Goal: Complete application form

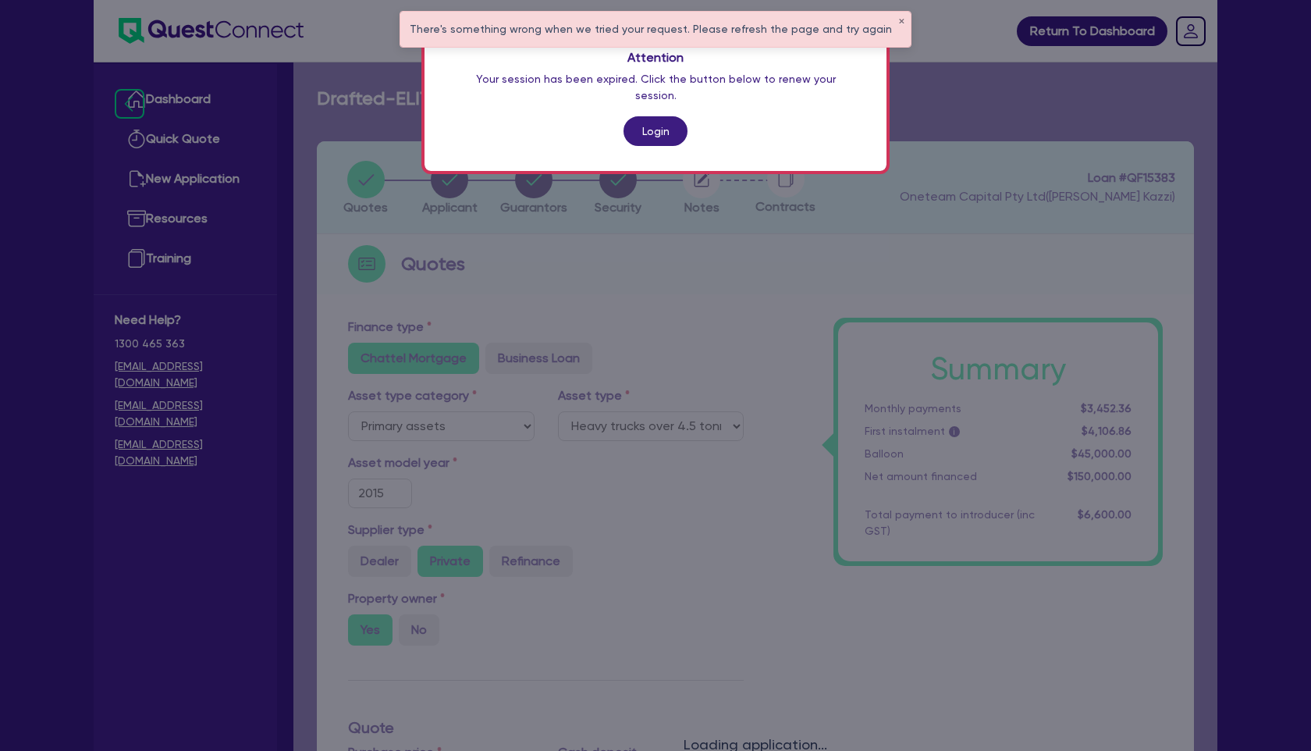
select select "PRIMARY_ASSETS"
select select "HEAVY_TRUCKS"
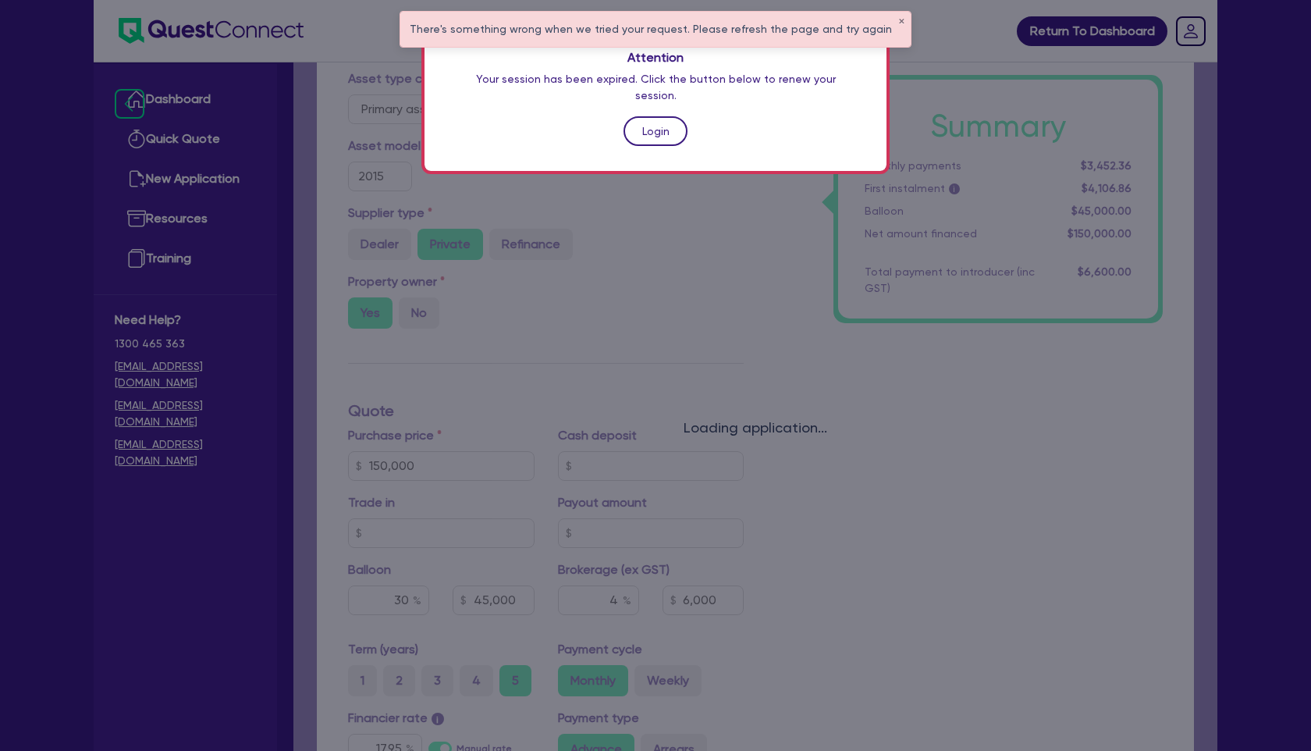
click at [668, 119] on link "Login" at bounding box center [656, 131] width 64 height 30
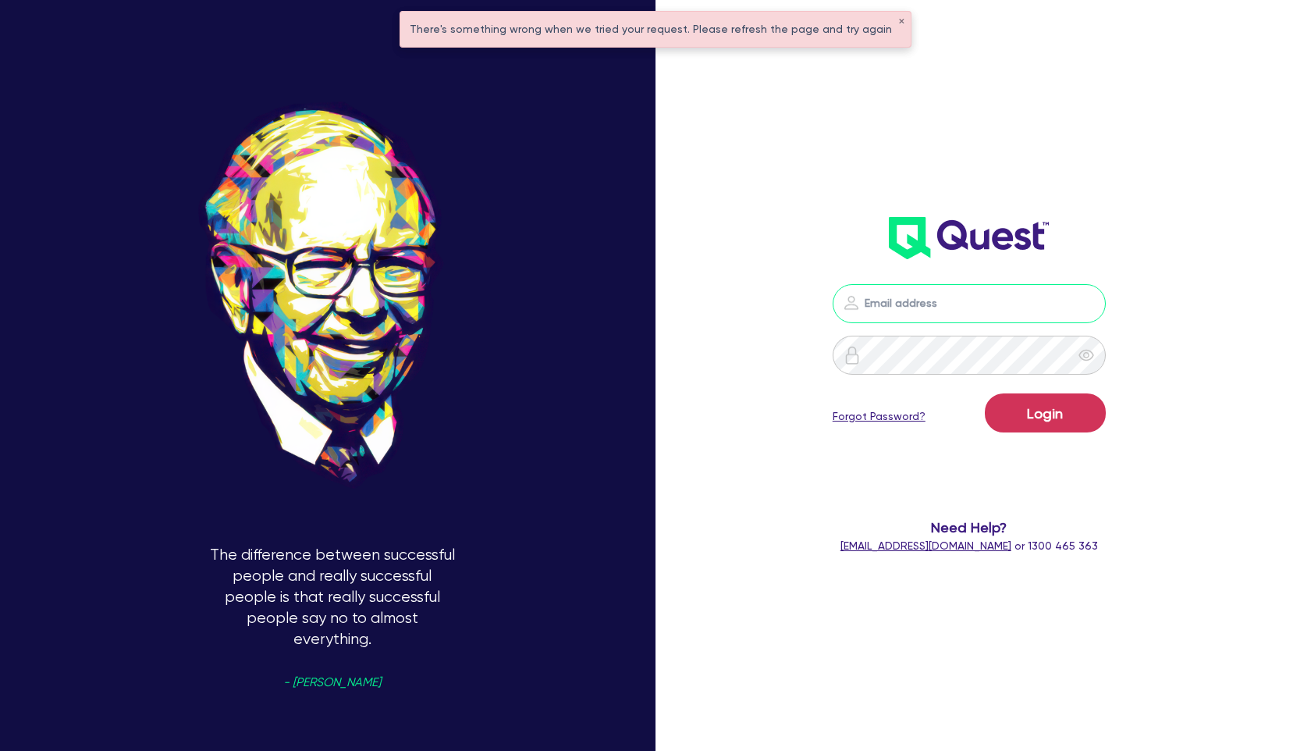
type input "[PERSON_NAME][EMAIL_ADDRESS][PERSON_NAME][DOMAIN_NAME]"
click at [958, 461] on form "[PERSON_NAME][EMAIL_ADDRESS][PERSON_NAME][DOMAIN_NAME] Login Forgot Password? N…" at bounding box center [969, 419] width 345 height 270
click at [1024, 417] on button "Login" at bounding box center [1045, 412] width 121 height 39
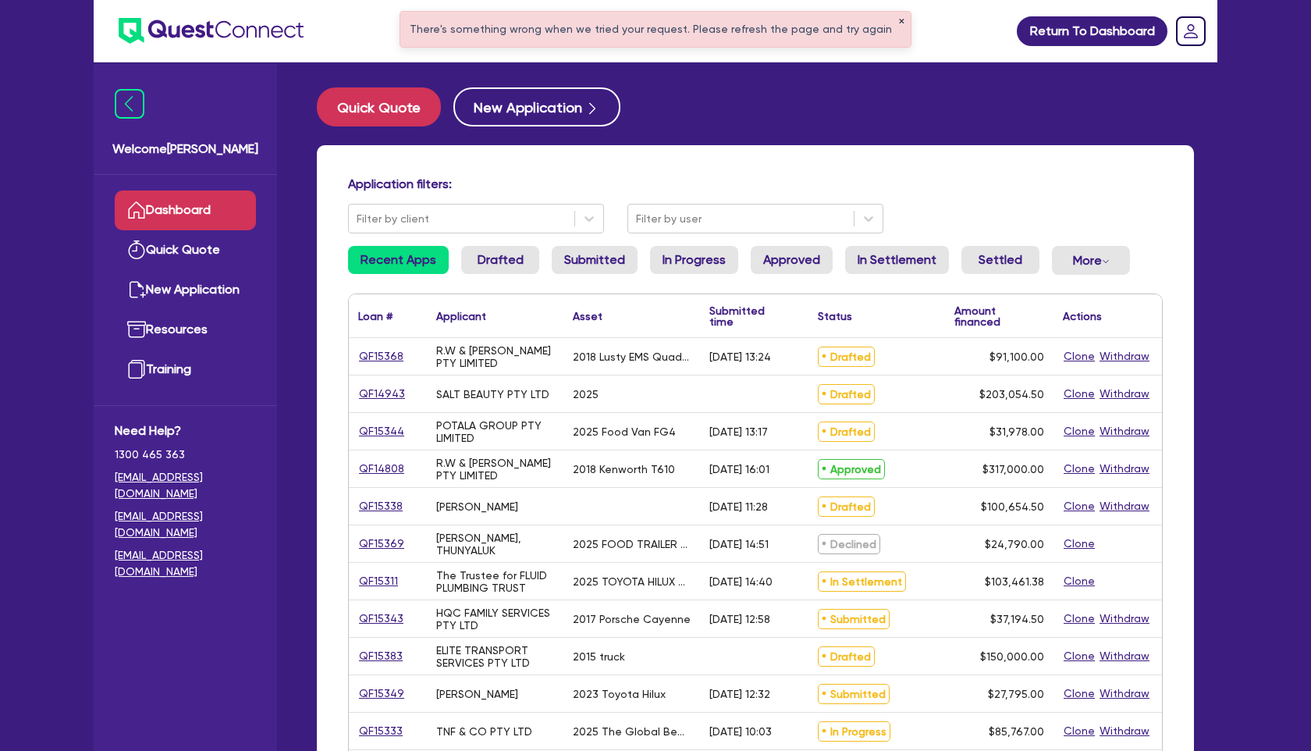
click at [899, 21] on button "✕" at bounding box center [902, 22] width 6 height 8
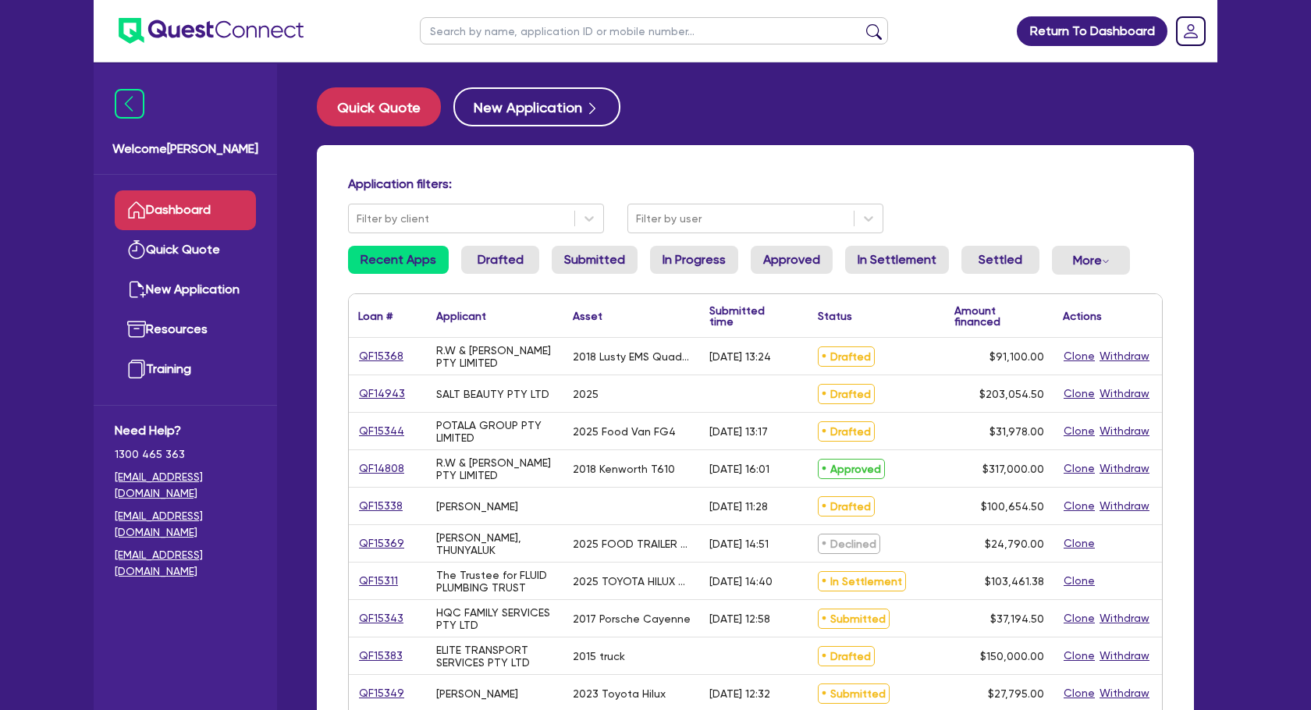
click at [536, 36] on input "text" at bounding box center [654, 30] width 468 height 27
type input "[PERSON_NAME]"
click at [862, 23] on button "submit" at bounding box center [874, 34] width 25 height 22
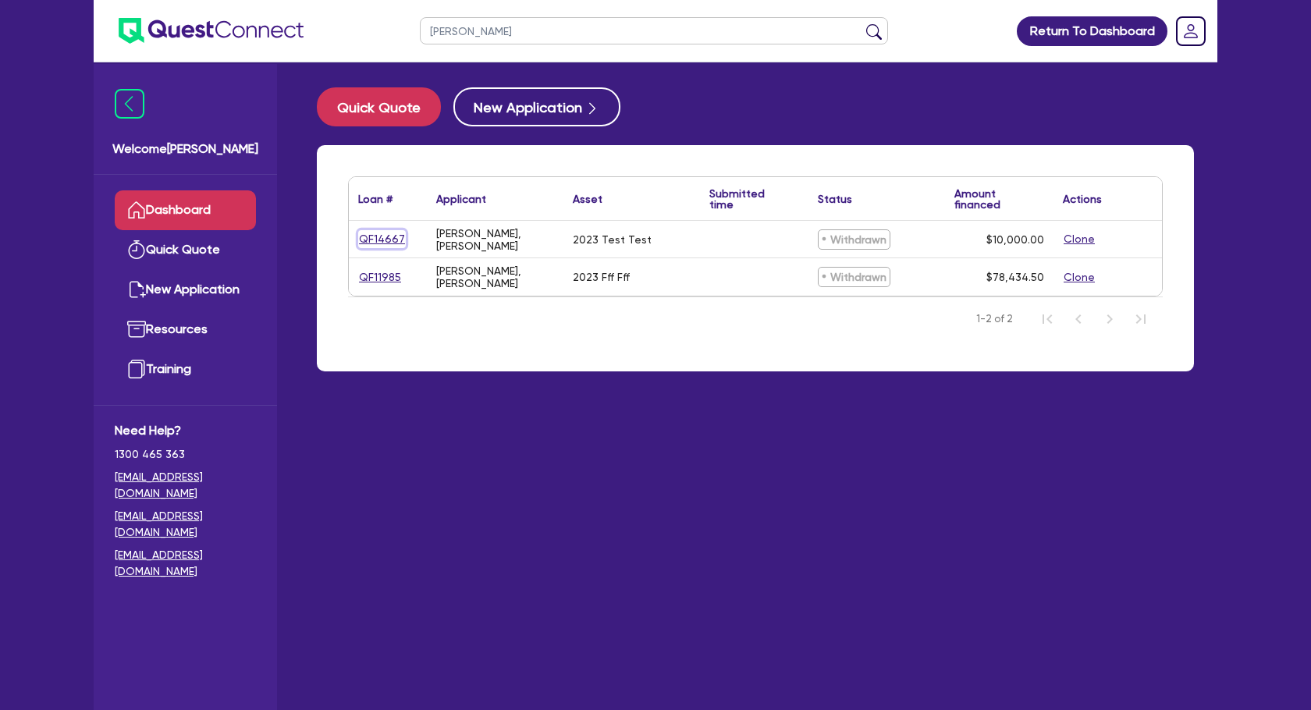
click at [367, 237] on link "QF14667" at bounding box center [382, 239] width 48 height 18
select select "CARS_AND_LIGHT_TRUCKS"
select select "PASSENGER_VEHICLES"
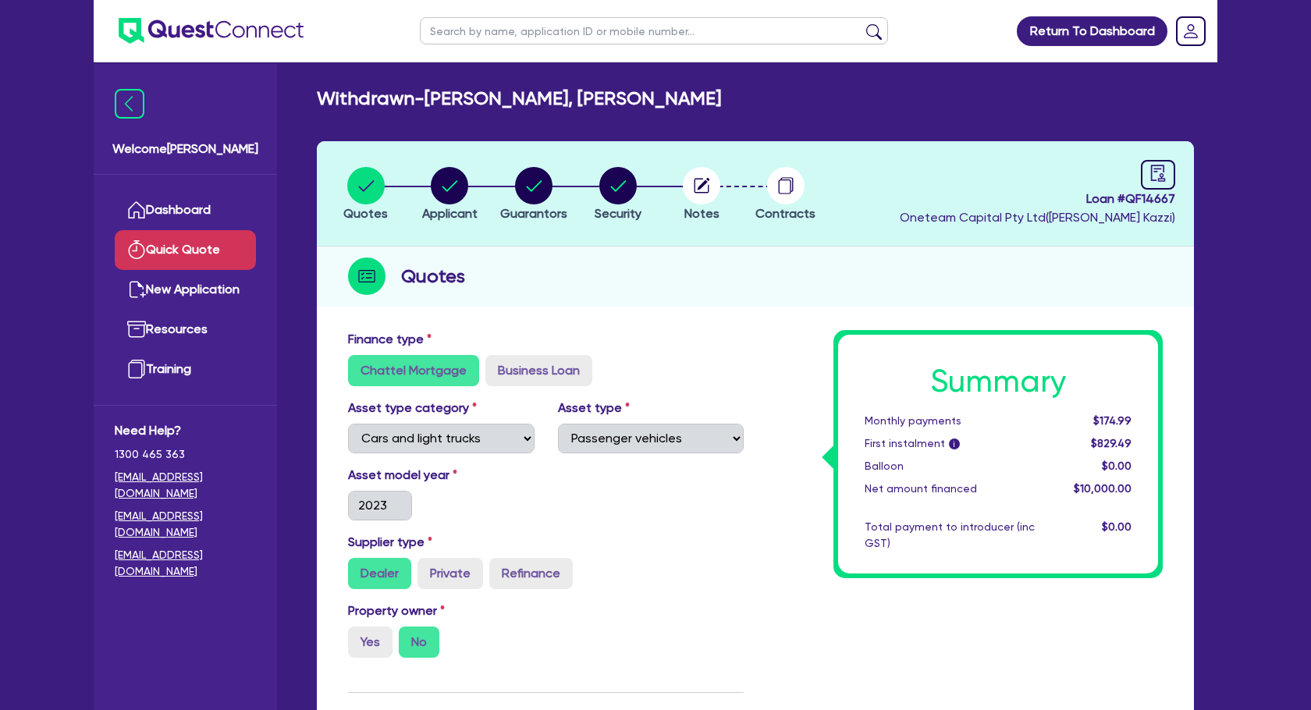
click at [176, 230] on link "Quick Quote" at bounding box center [185, 250] width 141 height 40
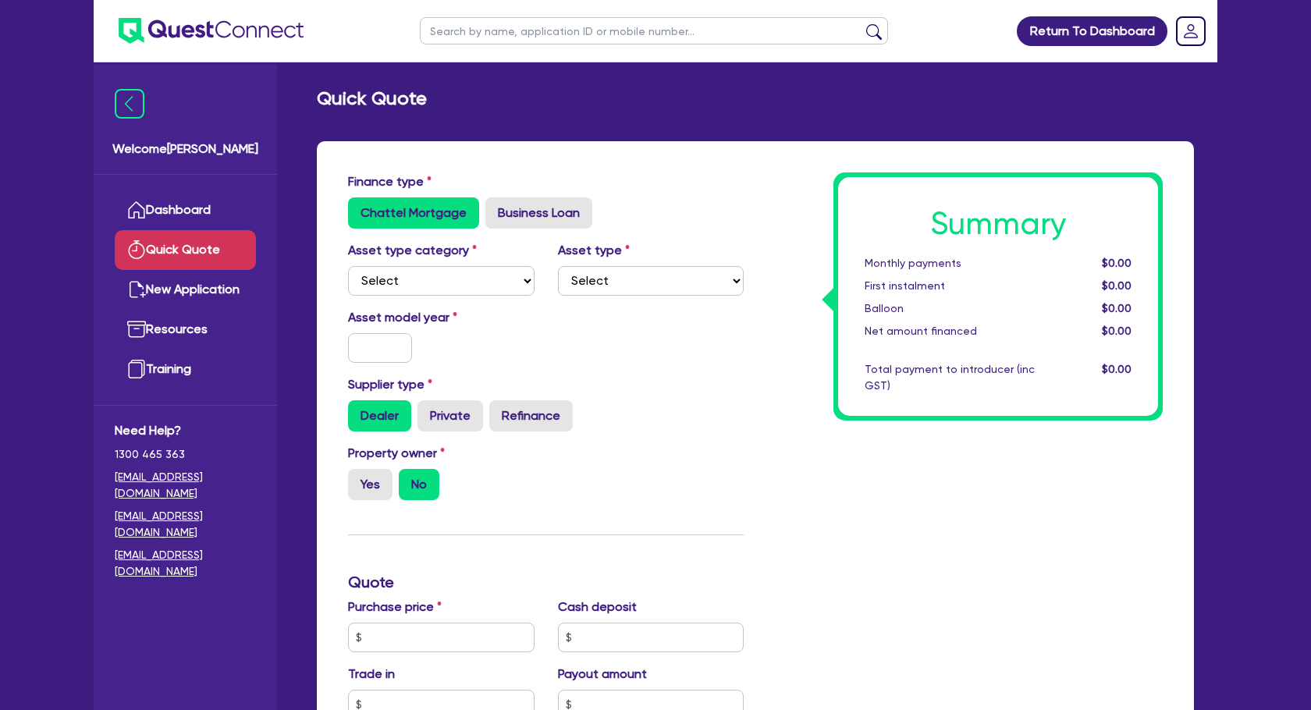
click at [526, 29] on input "text" at bounding box center [654, 30] width 468 height 27
type input "[PERSON_NAME]"
click button "submit" at bounding box center [874, 34] width 25 height 22
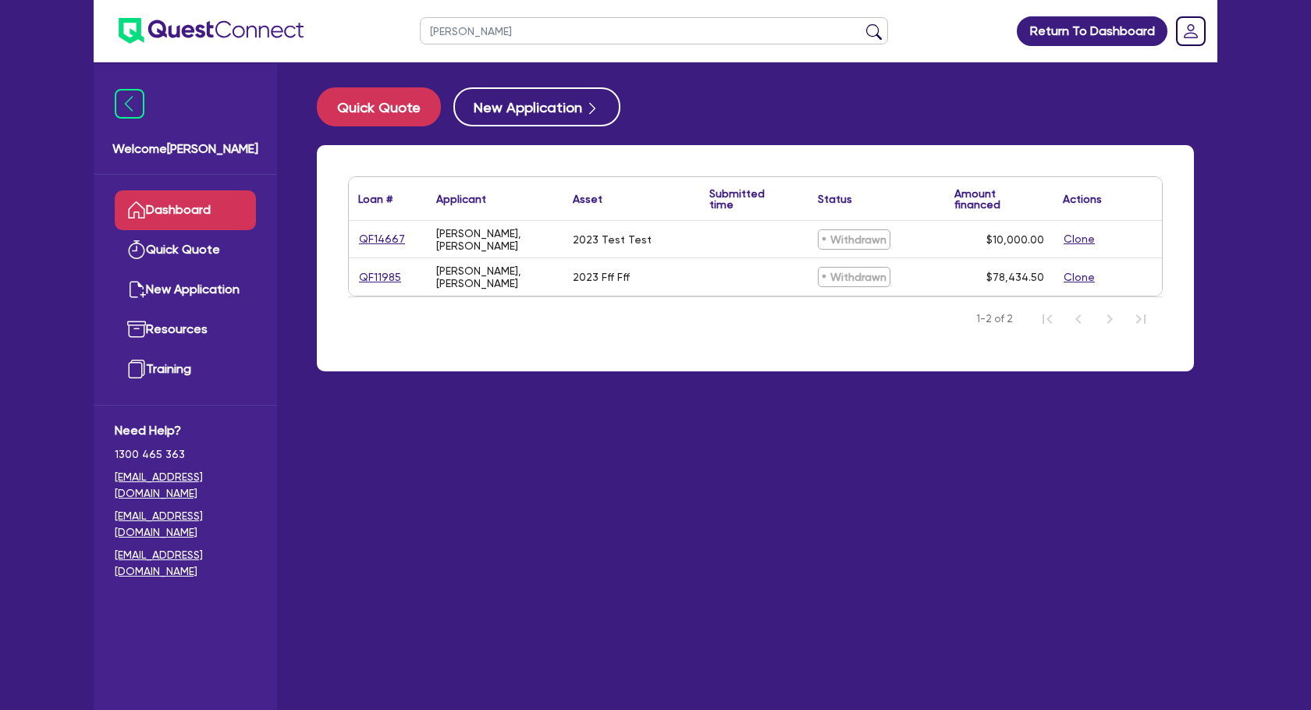
click at [477, 34] on input "[PERSON_NAME]" at bounding box center [654, 30] width 468 height 27
click at [190, 204] on link "Dashboard" at bounding box center [185, 210] width 141 height 40
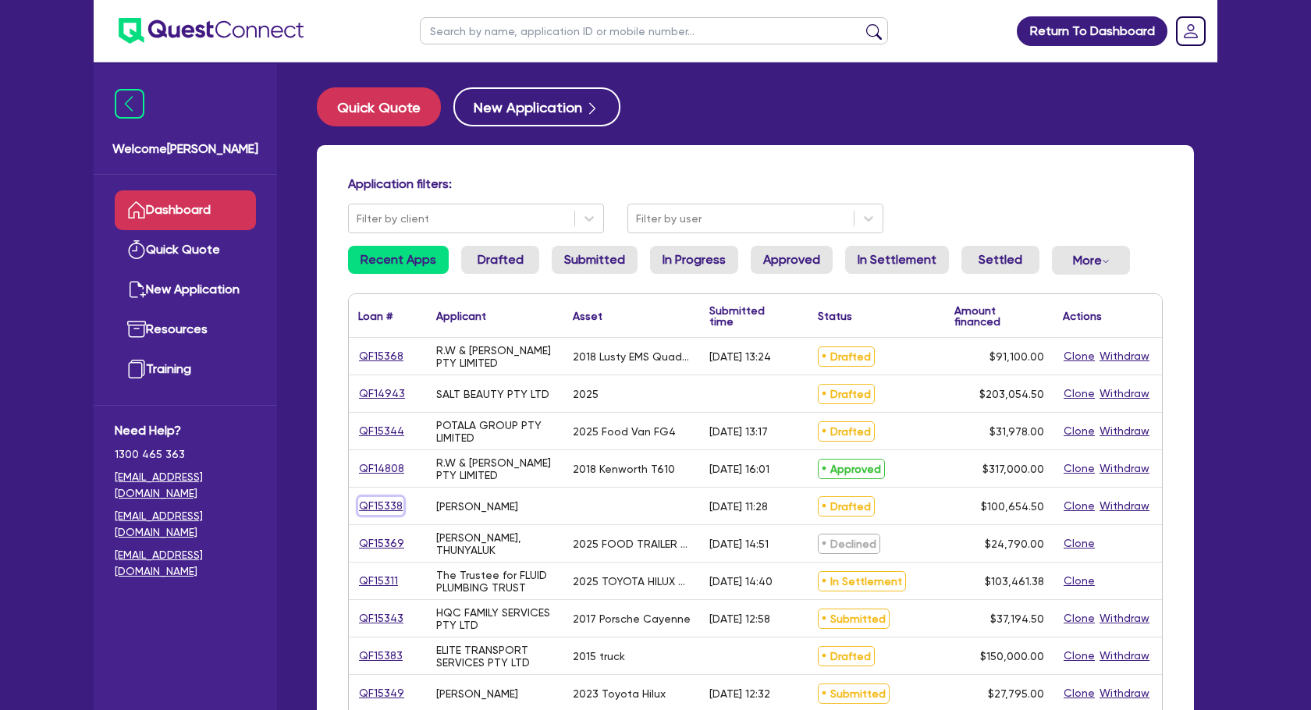
click at [385, 507] on link "QF15338" at bounding box center [380, 506] width 45 height 18
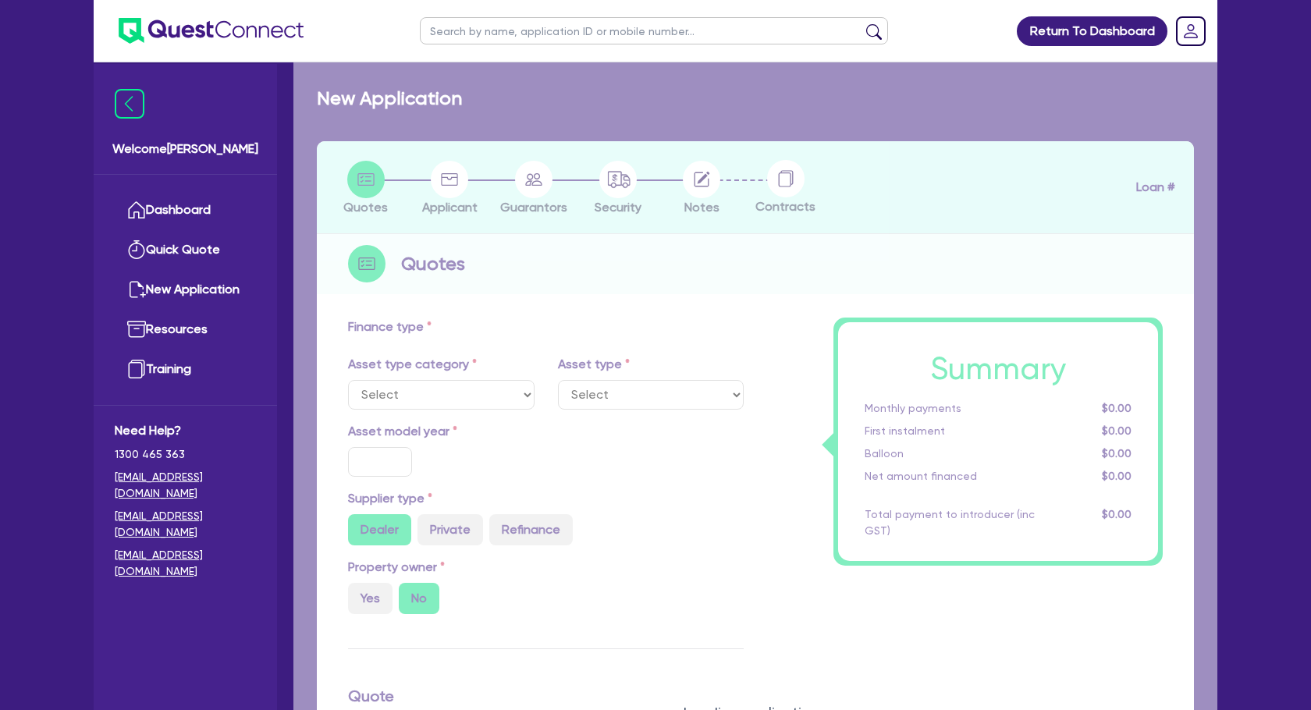
type input "100,000"
type input "4"
type input "4,026.18"
type input "17"
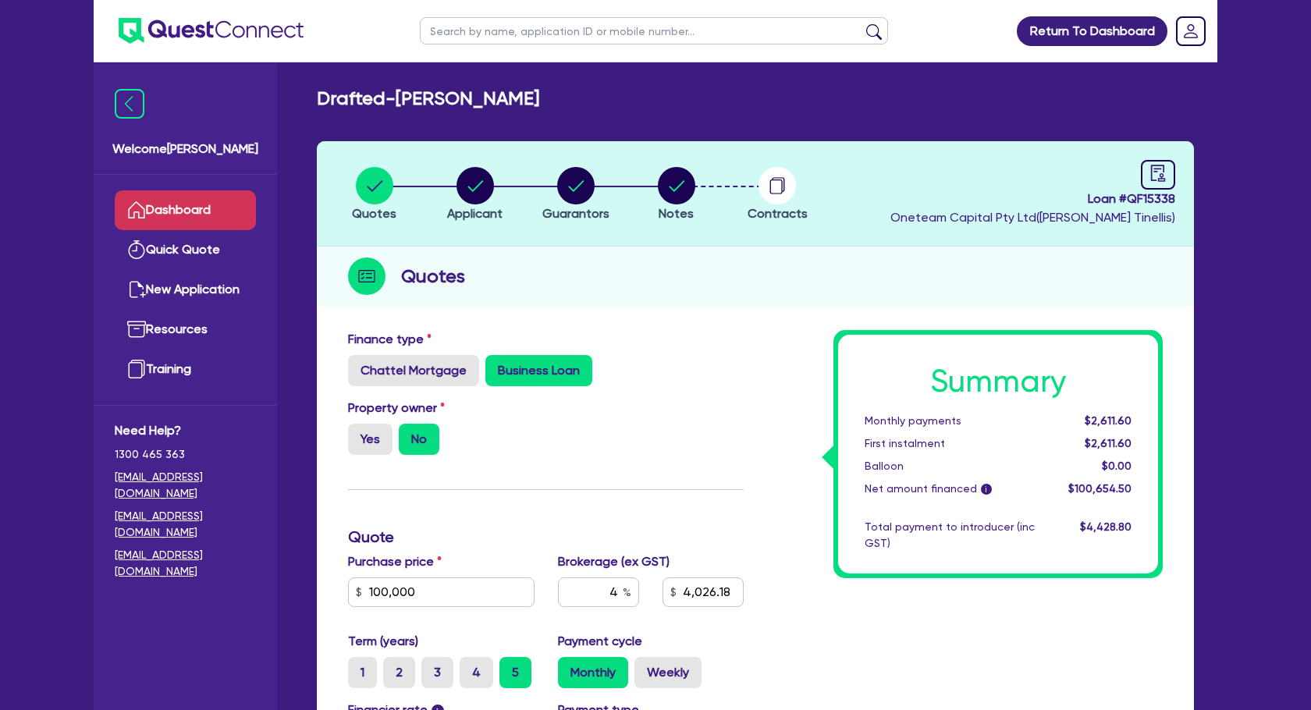
click at [198, 222] on link "Dashboard" at bounding box center [185, 210] width 141 height 40
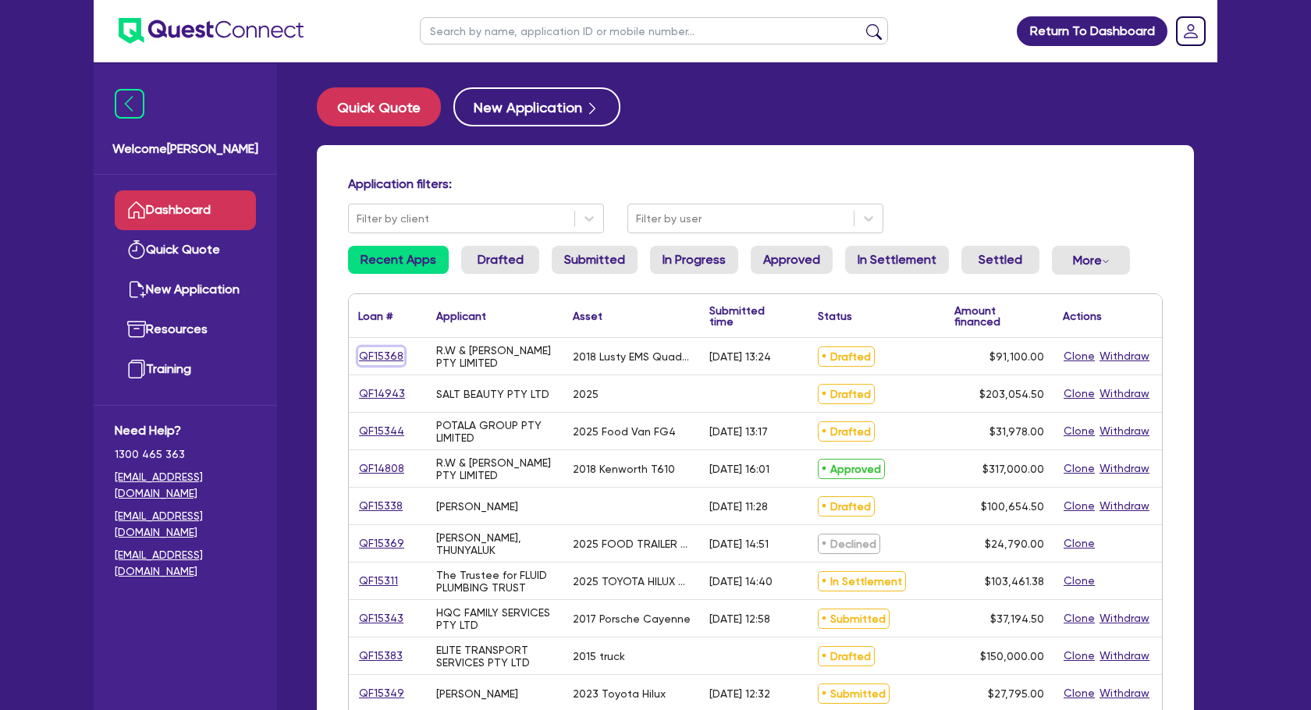
click at [386, 357] on link "QF15368" at bounding box center [381, 356] width 46 height 18
select select "PRIMARY_ASSETS"
select select "TRAILERS"
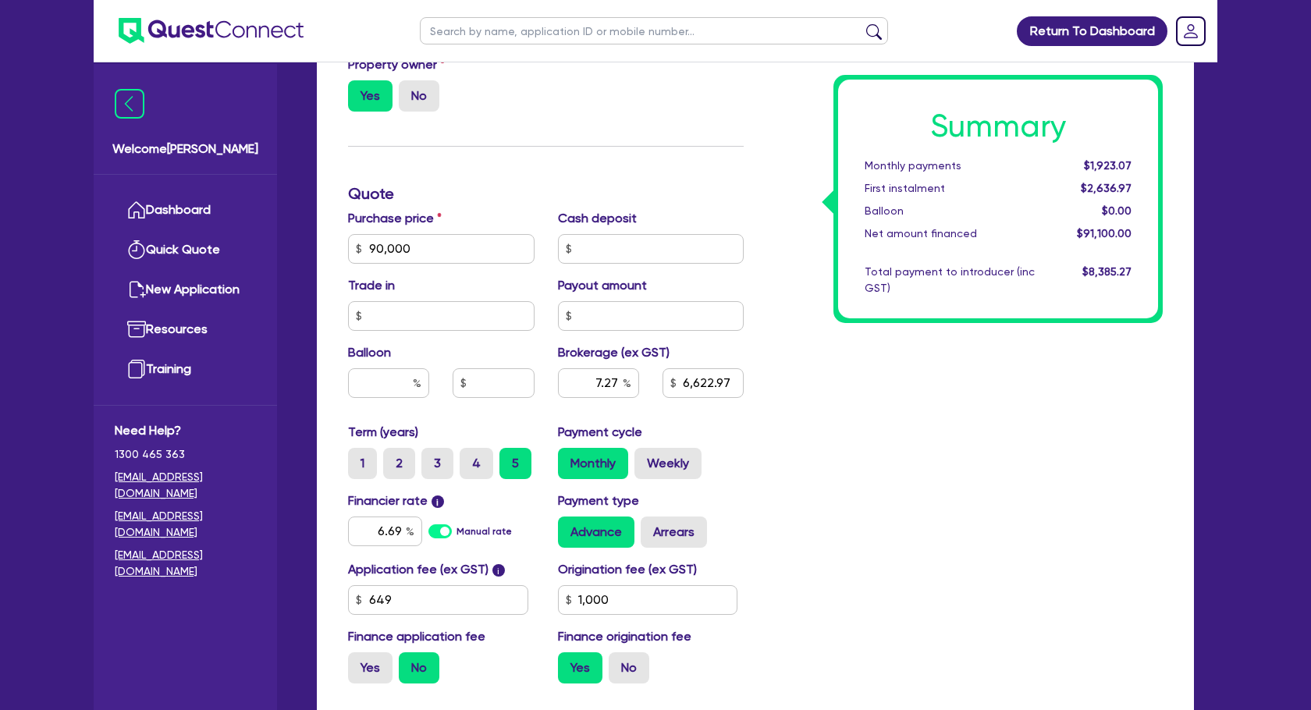
scroll to position [564, 0]
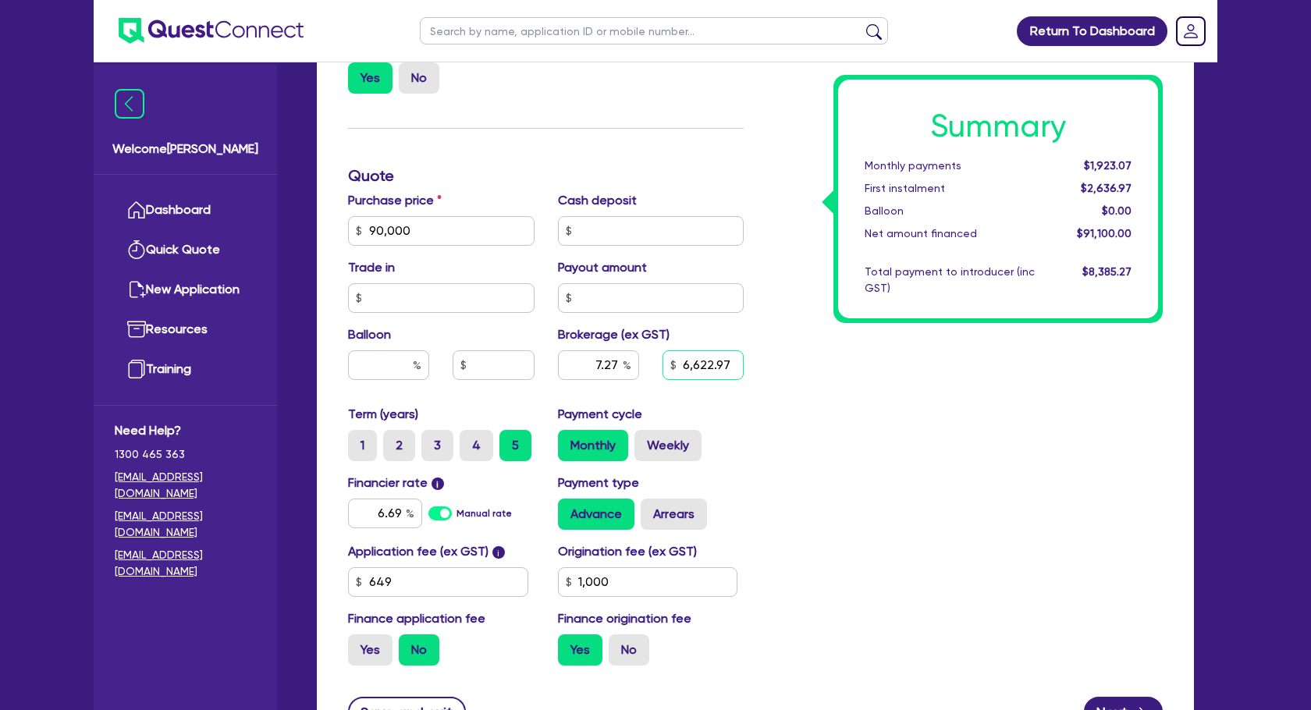
drag, startPoint x: 733, startPoint y: 369, endPoint x: 679, endPoint y: 368, distance: 53.9
click at [679, 368] on input "6,622.97" at bounding box center [703, 366] width 81 height 30
type input "90,000"
type input "6,622.97"
type input "1,000"
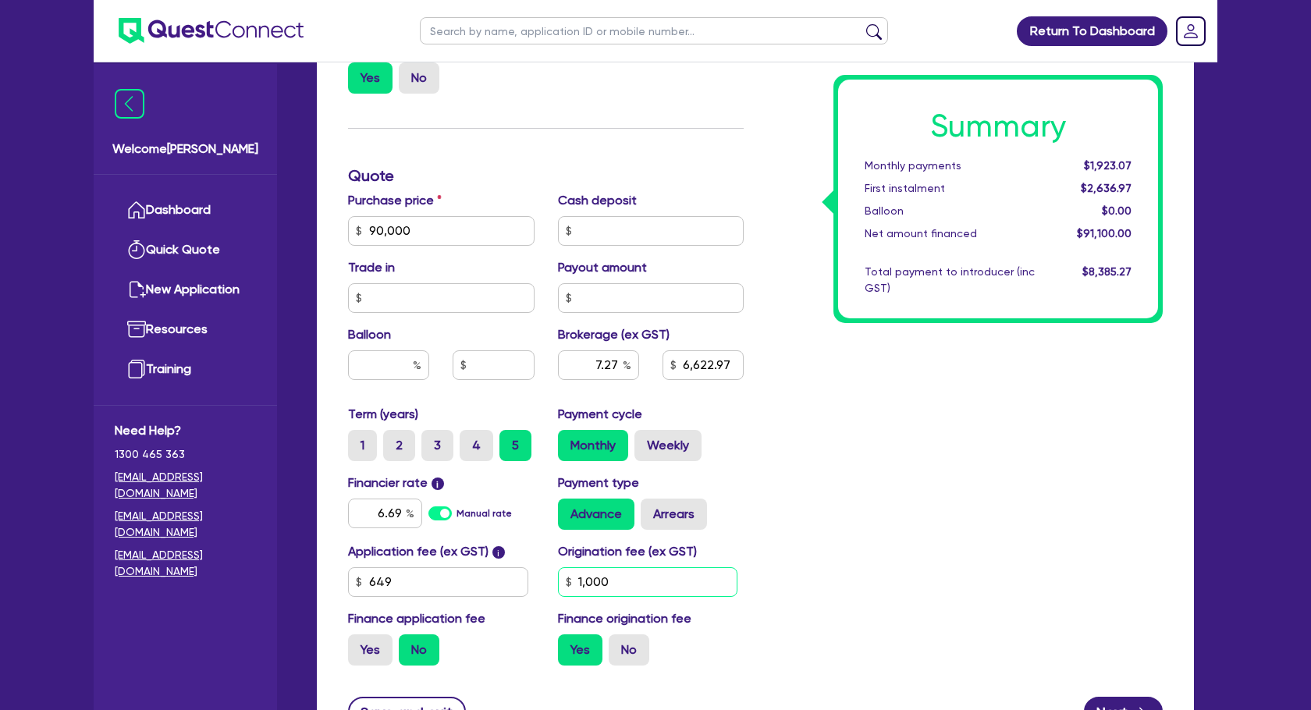
type input "90,000"
type input "6,622.97"
type input "1,000"
drag, startPoint x: 612, startPoint y: 581, endPoint x: 557, endPoint y: 581, distance: 55.4
click at [557, 581] on div "Origination fee (ex GST) 1,000" at bounding box center [651, 570] width 210 height 55
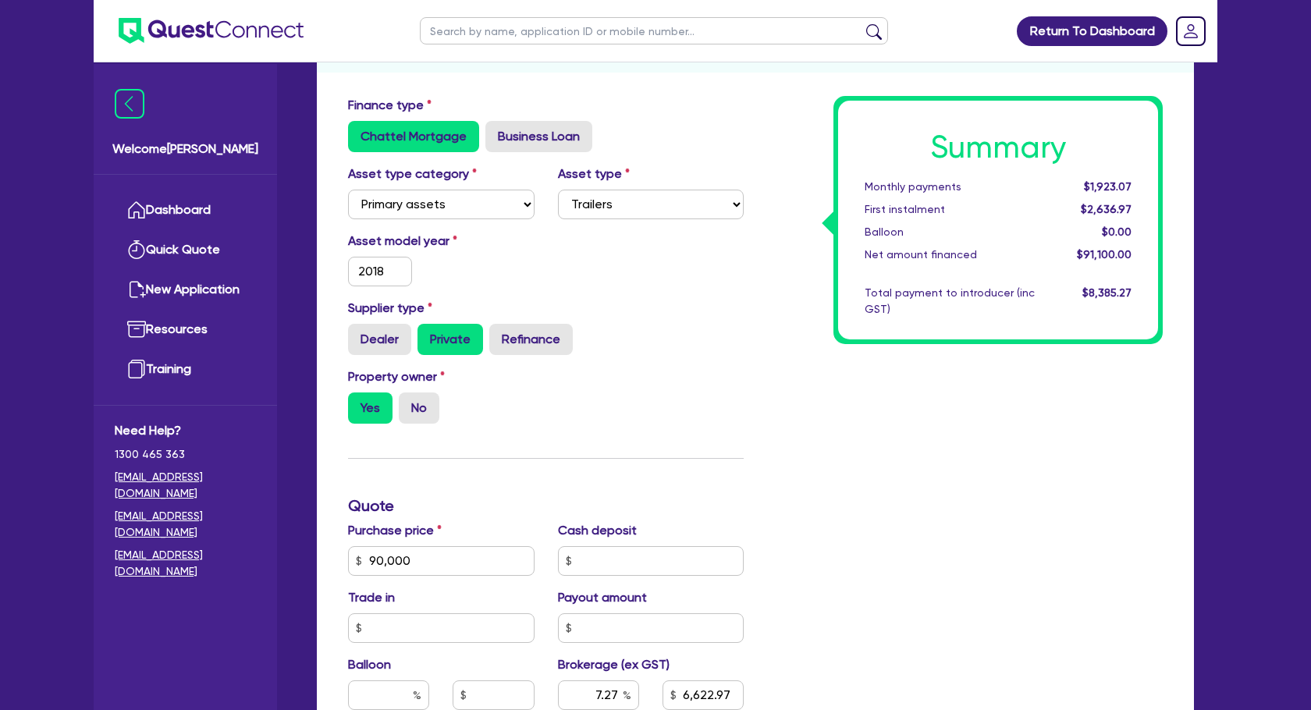
scroll to position [0, 0]
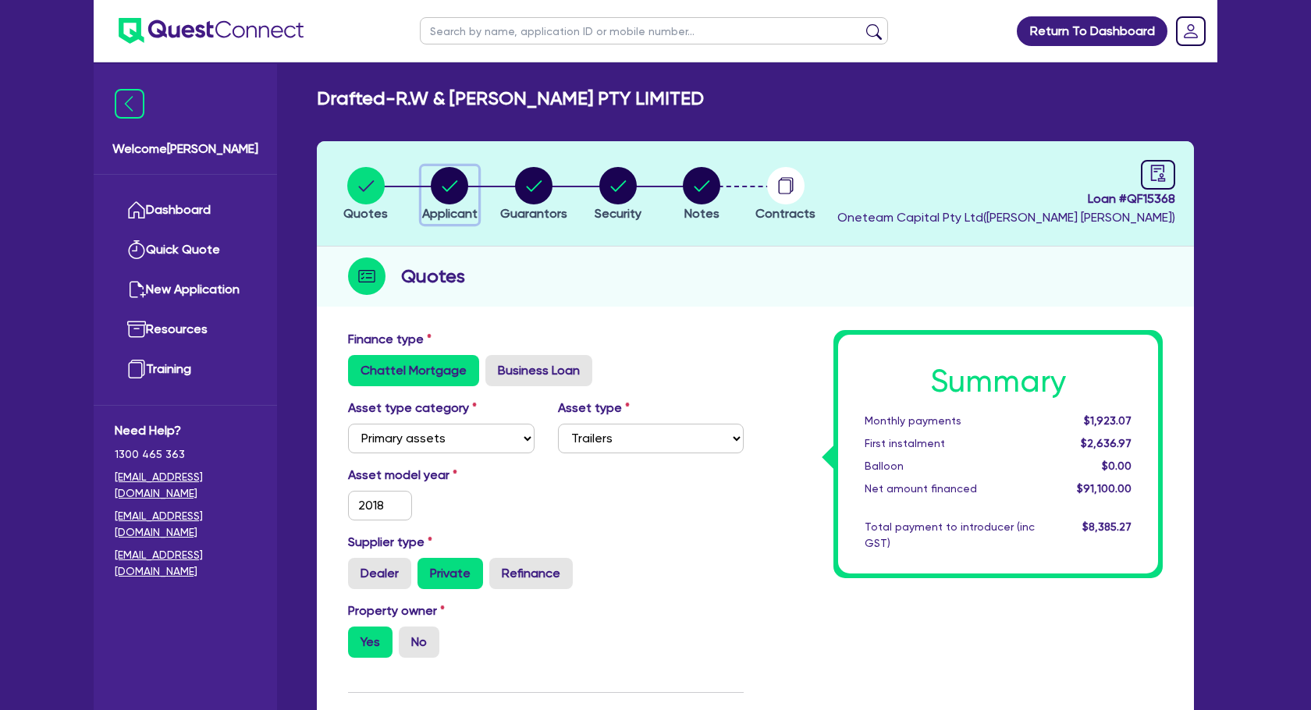
click at [457, 193] on circle "button" at bounding box center [449, 185] width 37 height 37
select select "COMPANY"
select select "TRANSPORT_WAREHOUSING"
select select "PASSENGERS_FREIGHT_TRANSPORT"
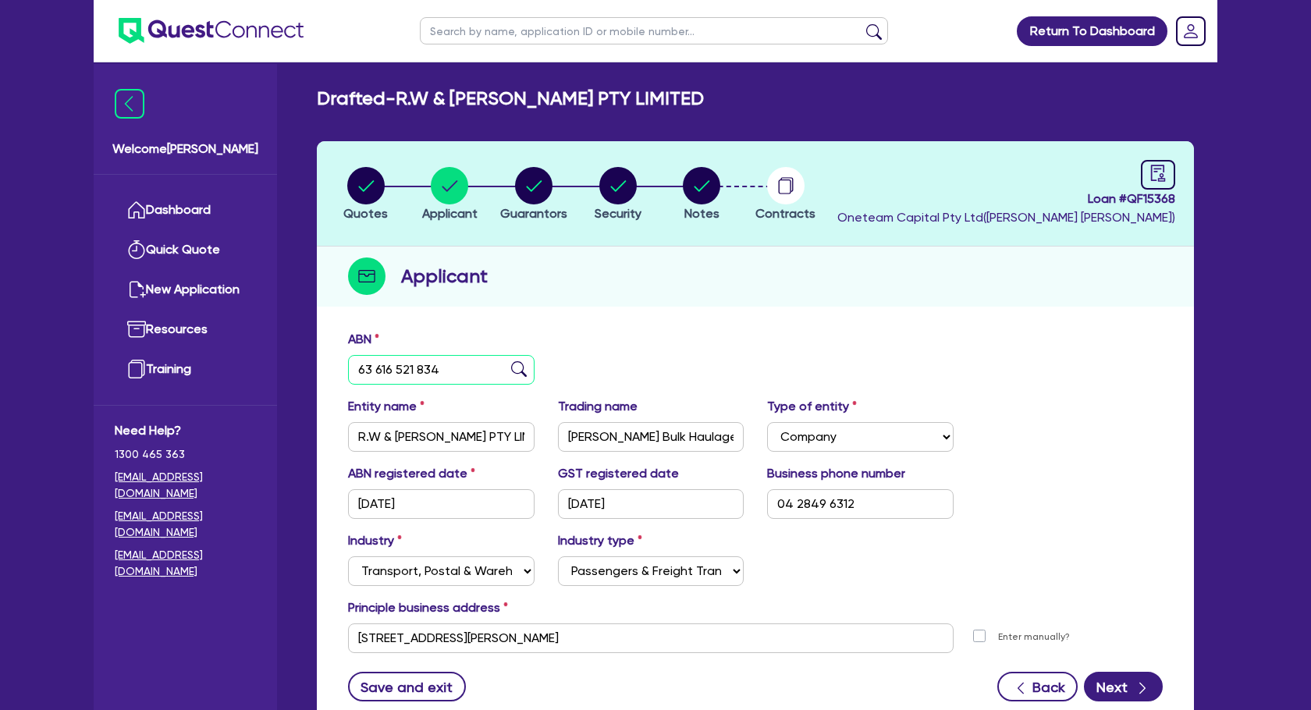
drag, startPoint x: 449, startPoint y: 368, endPoint x: 332, endPoint y: 374, distance: 117.2
click at [332, 374] on div "ABN 63 616 521 834 Entity name R.W & [PERSON_NAME] PTY LIMITED Trading name [PE…" at bounding box center [755, 527] width 877 height 411
click at [539, 190] on circle "button" at bounding box center [533, 185] width 37 height 37
select select "MR"
select select "[GEOGRAPHIC_DATA]"
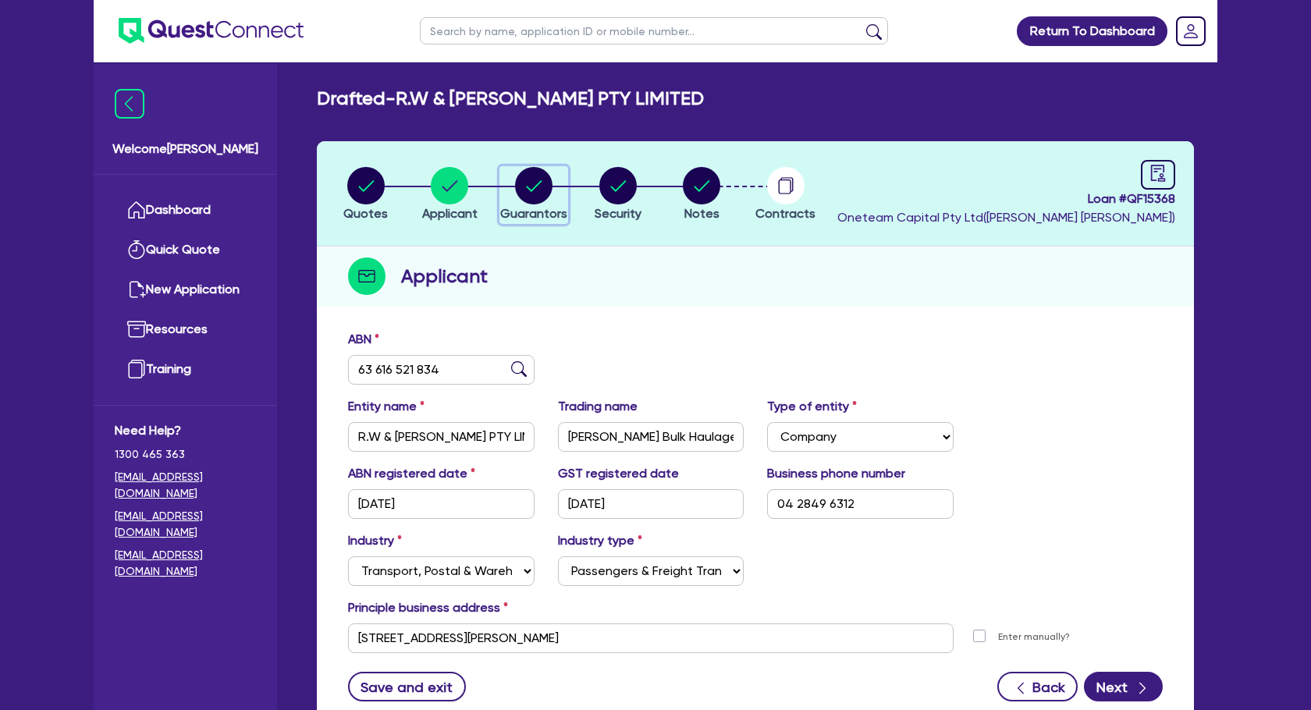
select select "MARRIED"
select select "PROPERTY"
select select "CASH"
select select "TRUCK"
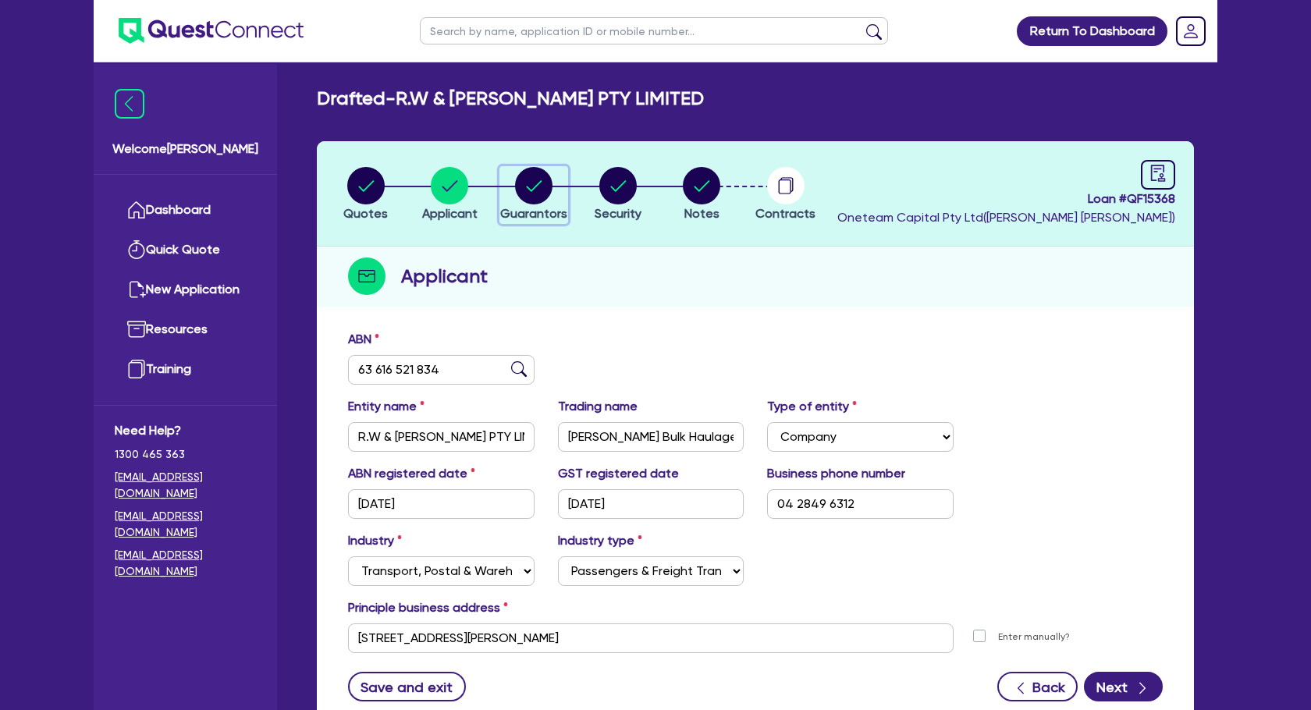
select select "TRUCK"
select select "TRAILER"
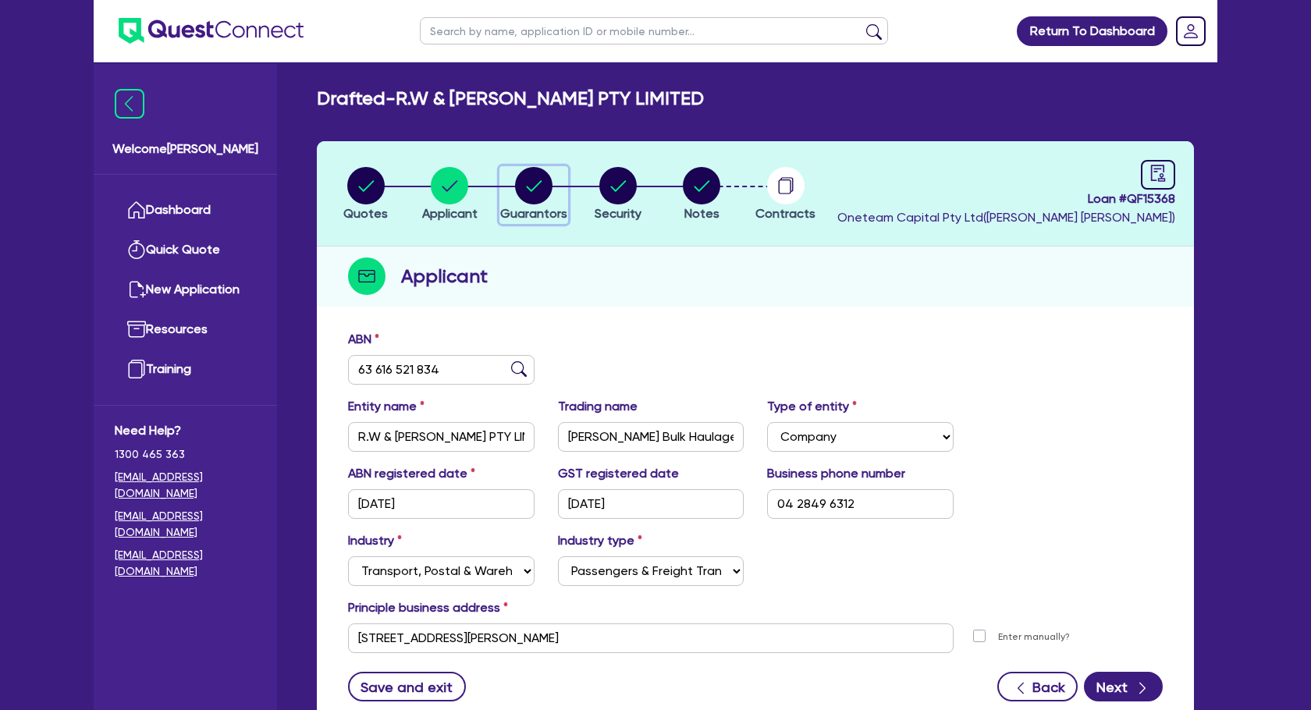
select select "TRAILER"
select select "MORTGAGE"
select select "MRS"
select select "[GEOGRAPHIC_DATA]"
select select "MARRIED"
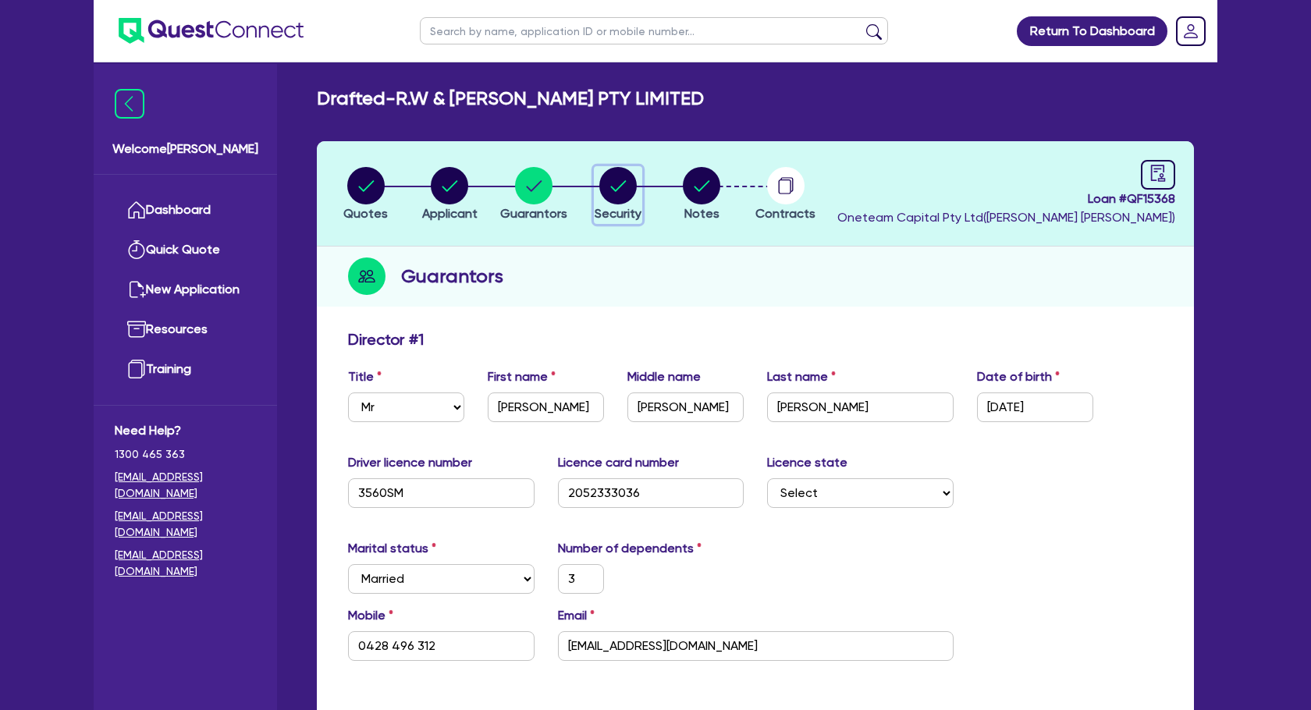
click at [621, 185] on icon "button" at bounding box center [618, 185] width 16 height 11
select select "PRIMARY_ASSETS"
select select "TRAILERS"
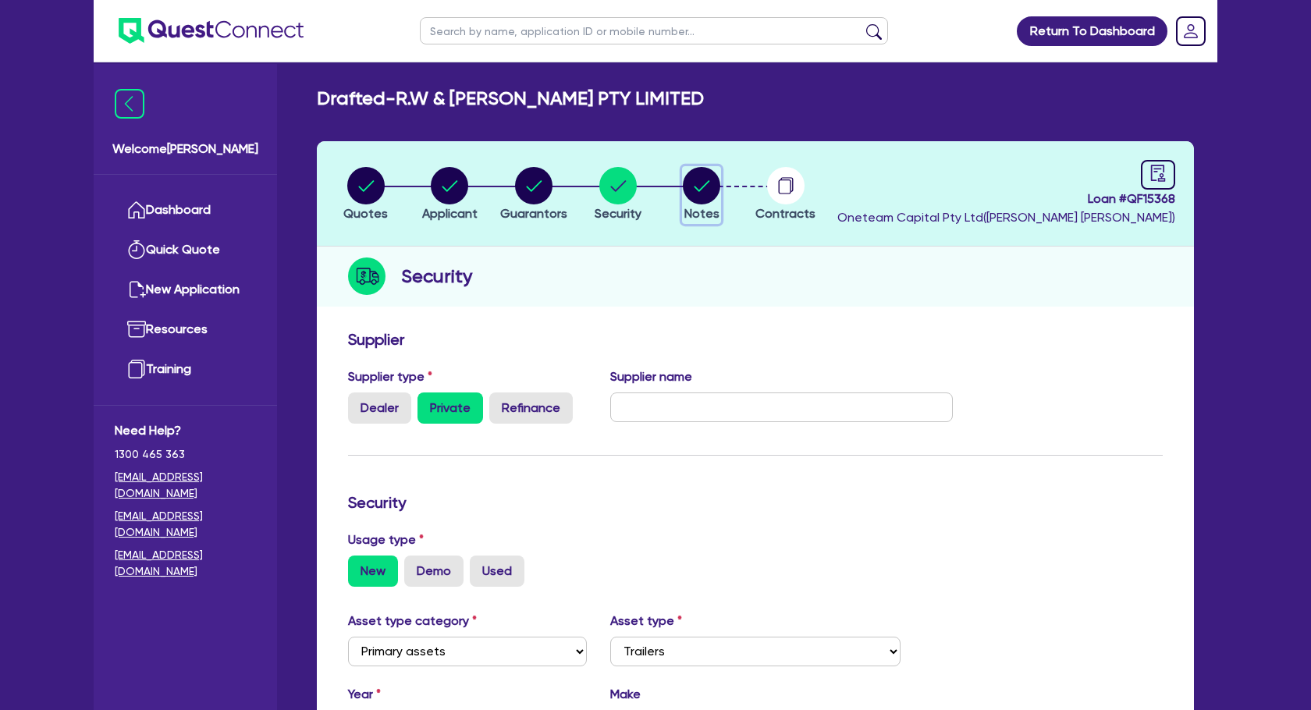
click at [701, 187] on circle "button" at bounding box center [701, 185] width 37 height 37
select select "Other"
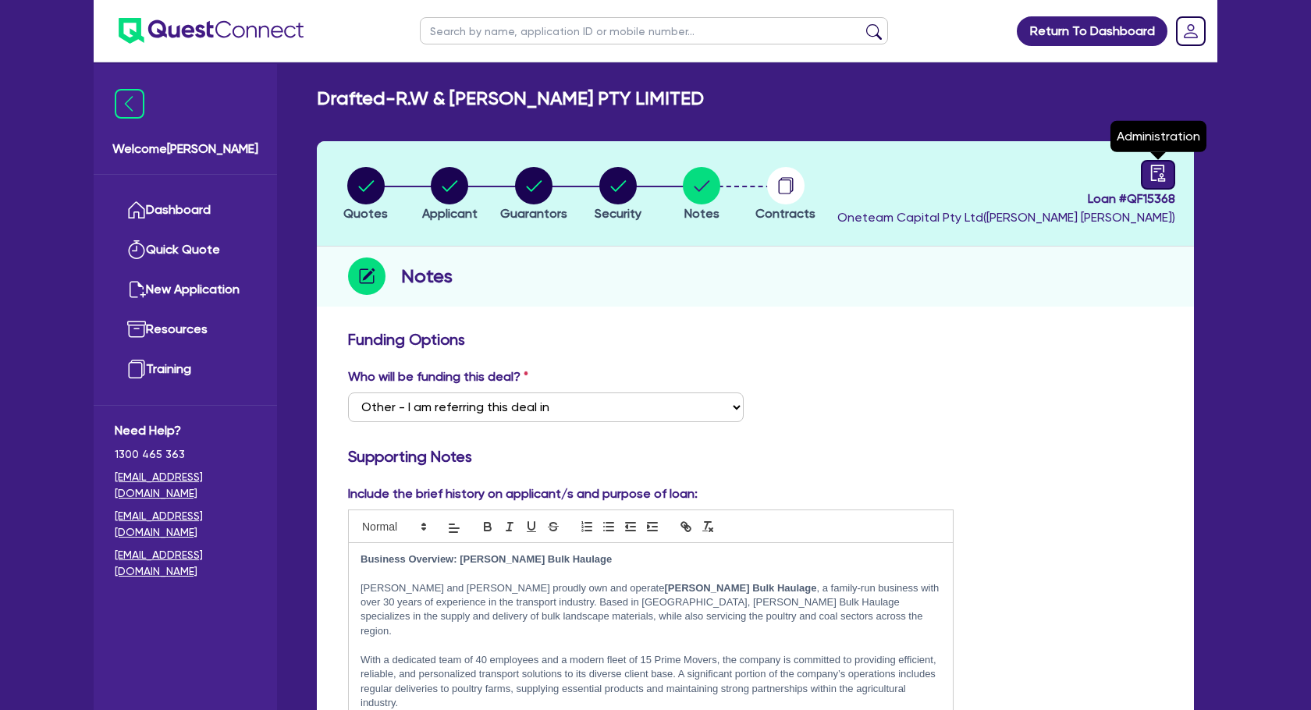
click at [1163, 176] on icon "audit" at bounding box center [1158, 173] width 14 height 16
select select "DRAFTED_AMENDED"
select select "Other"
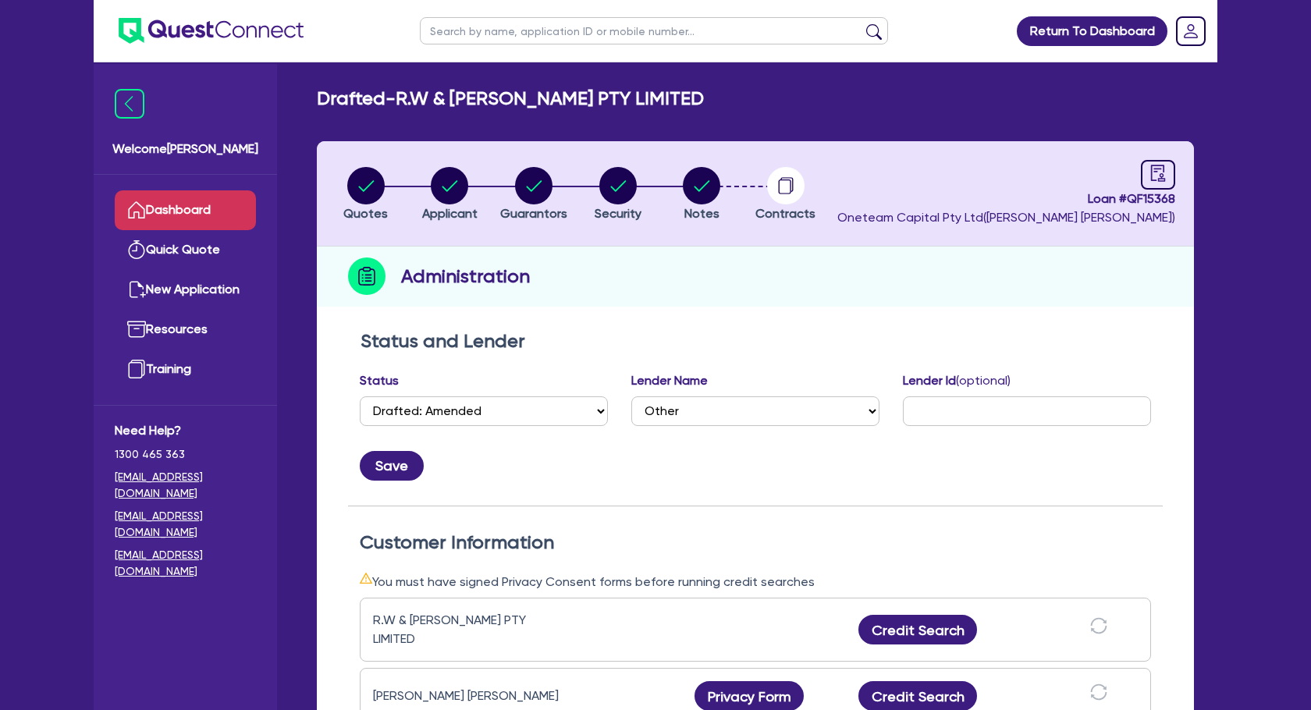
click at [203, 207] on link "Dashboard" at bounding box center [185, 210] width 141 height 40
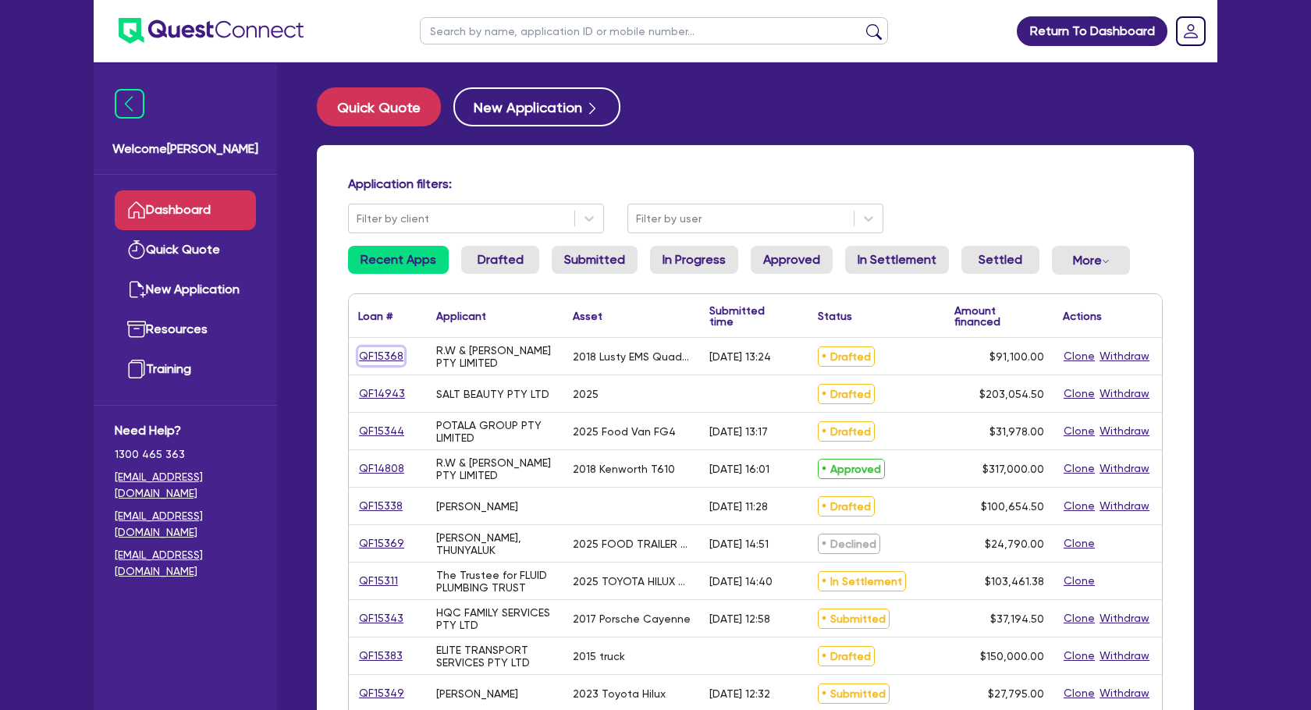
click at [393, 355] on link "QF15368" at bounding box center [381, 356] width 46 height 18
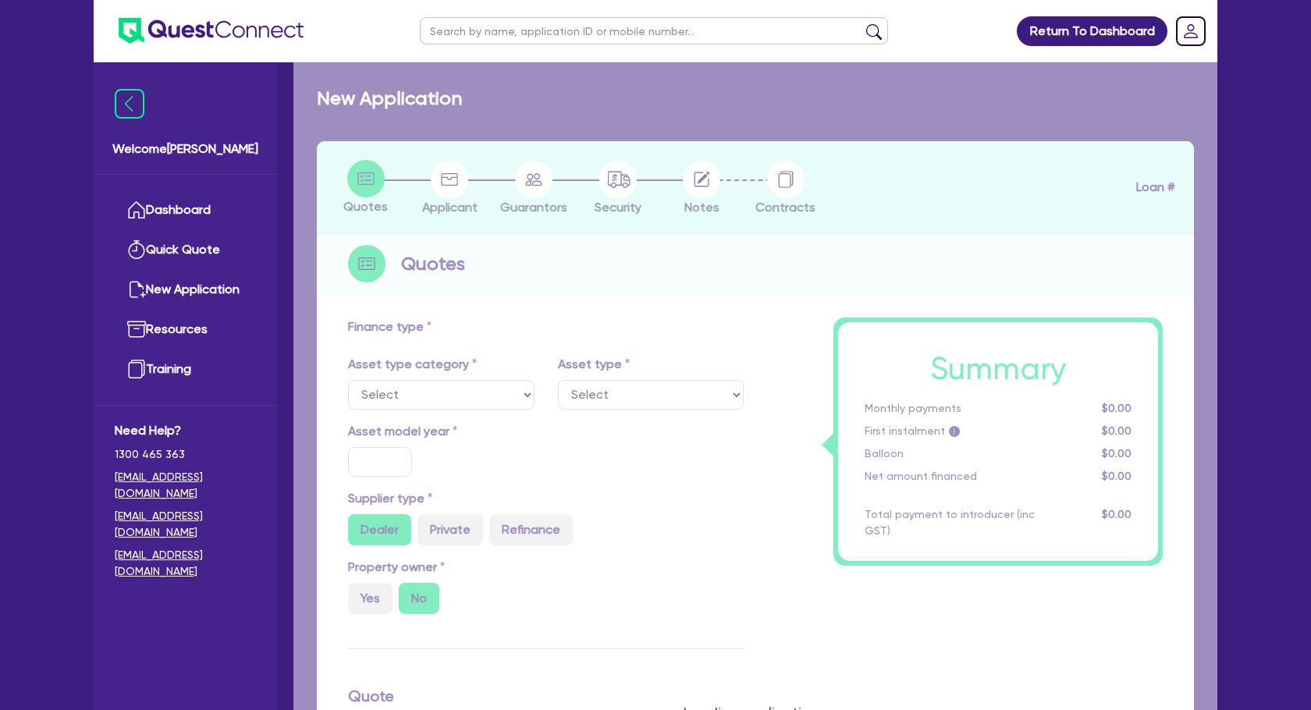
select select "PRIMARY_ASSETS"
type input "2018"
radio input "false"
radio input "true"
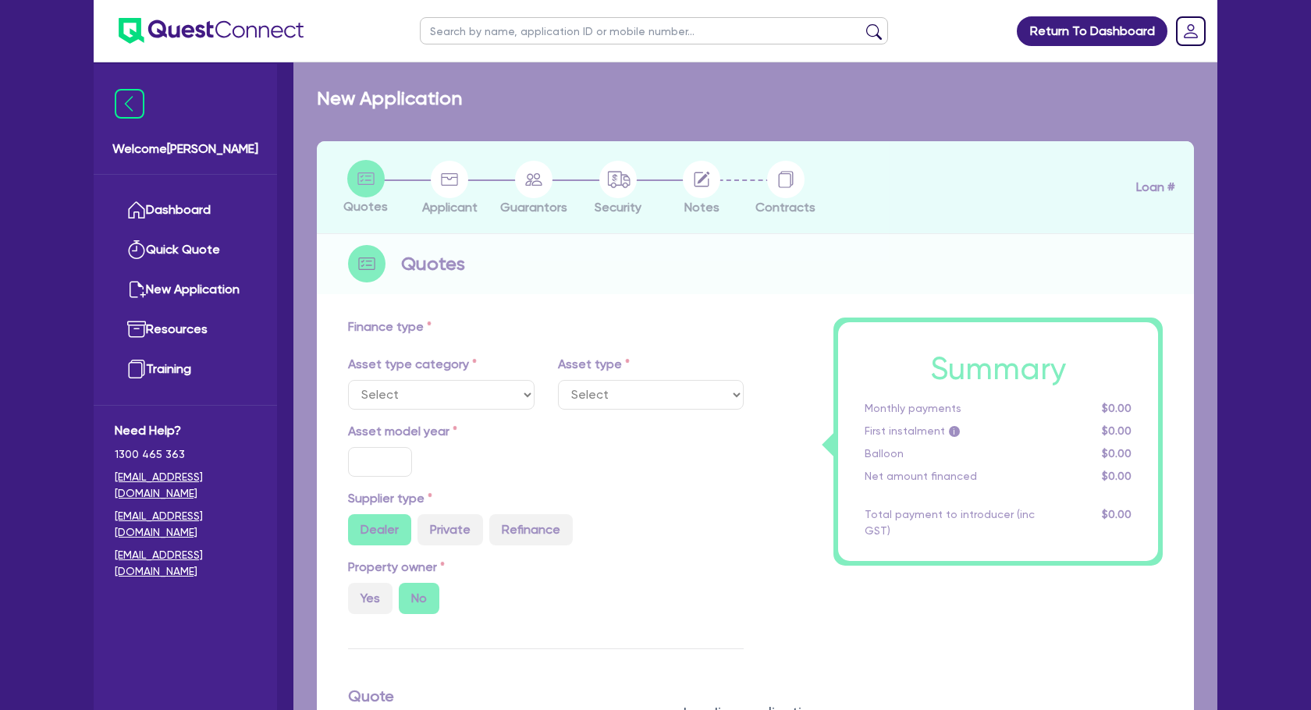
type input "90,000"
type input "7.27"
type input "6,622.97"
type input "6.69"
type input "649"
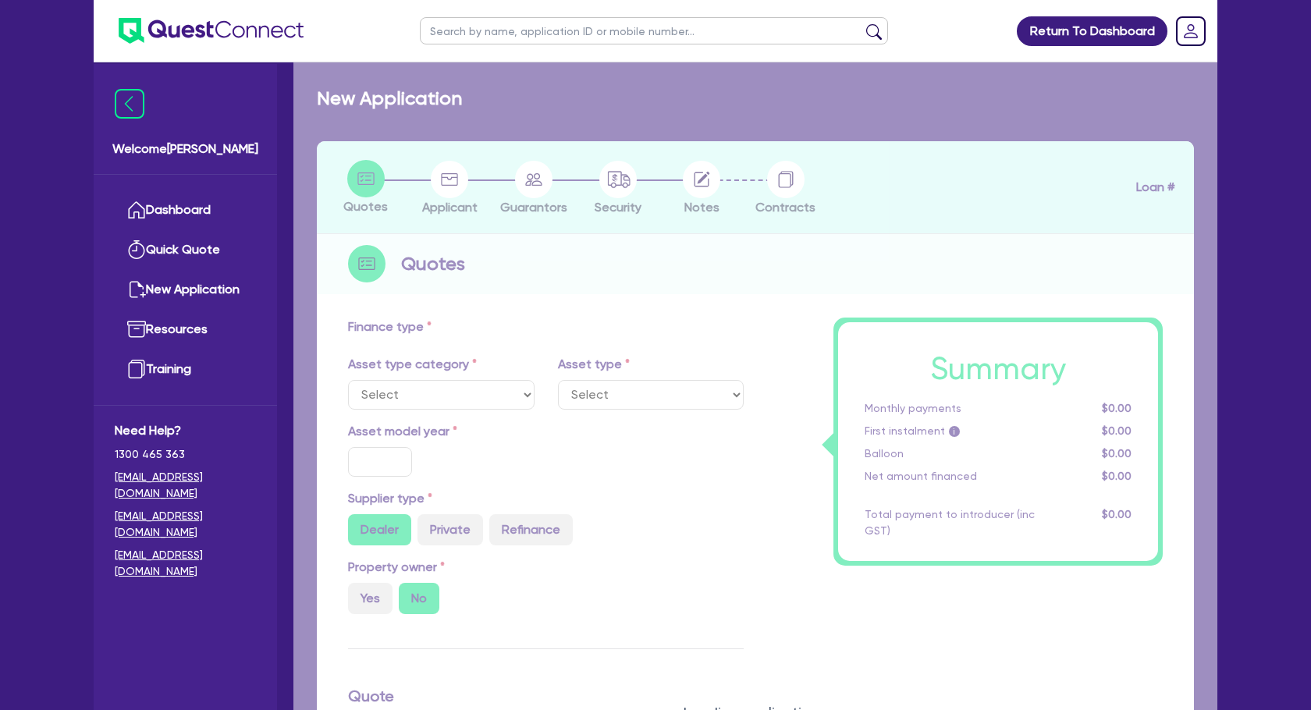
type input "1,000"
select select "TRAILERS"
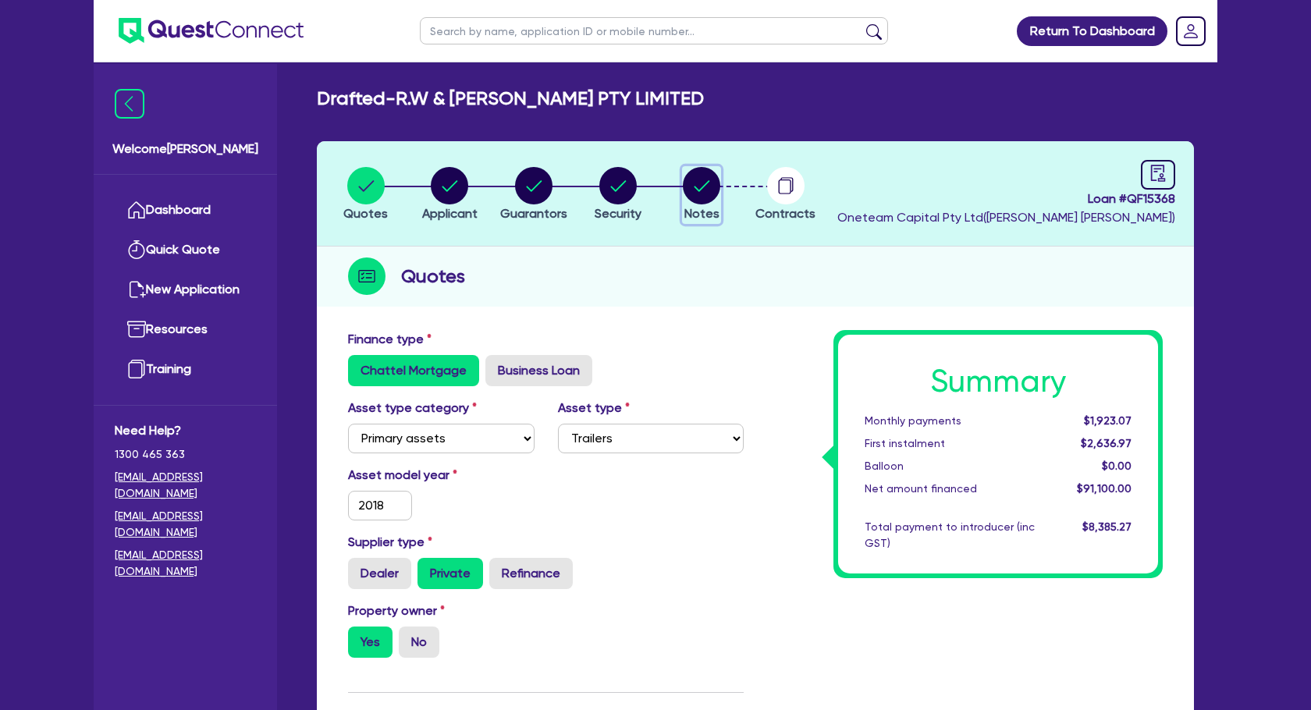
click at [705, 198] on circle "button" at bounding box center [701, 185] width 37 height 37
select select "Other"
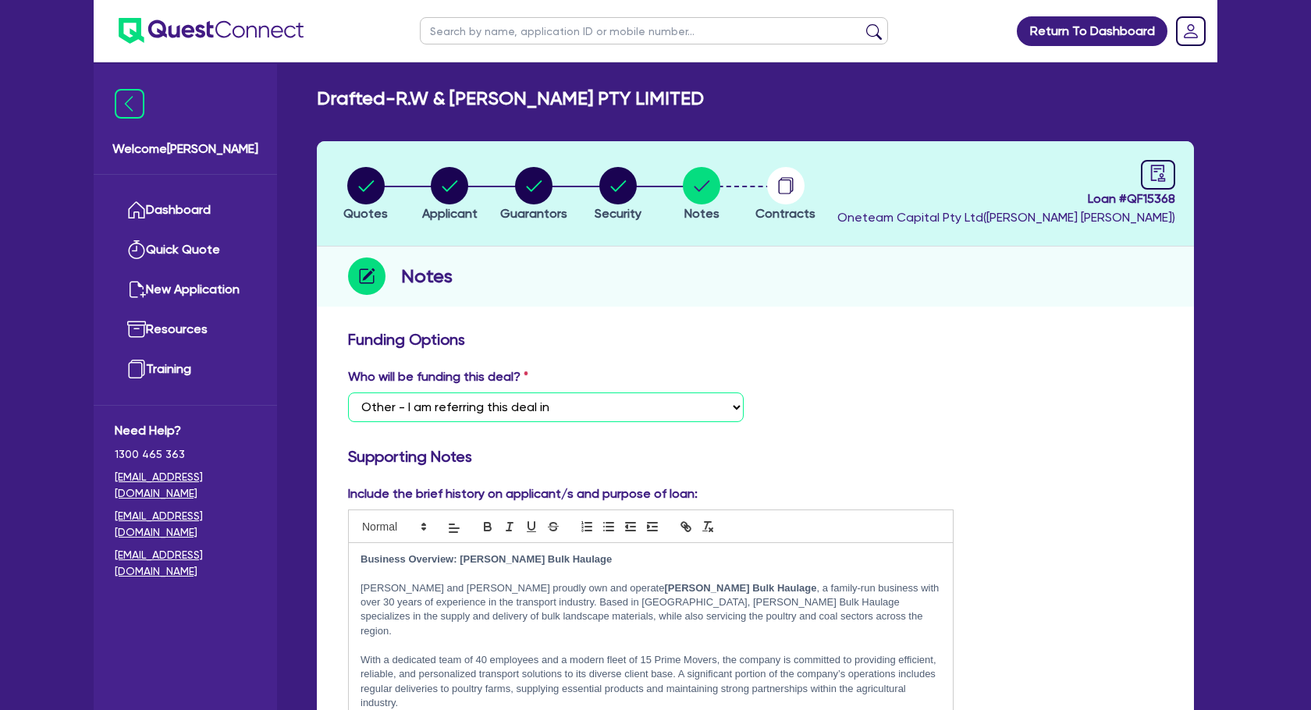
click at [609, 408] on select "Select I want Quest to fund 100% I will fund 100% I will co-fund with Quest Oth…" at bounding box center [546, 408] width 396 height 30
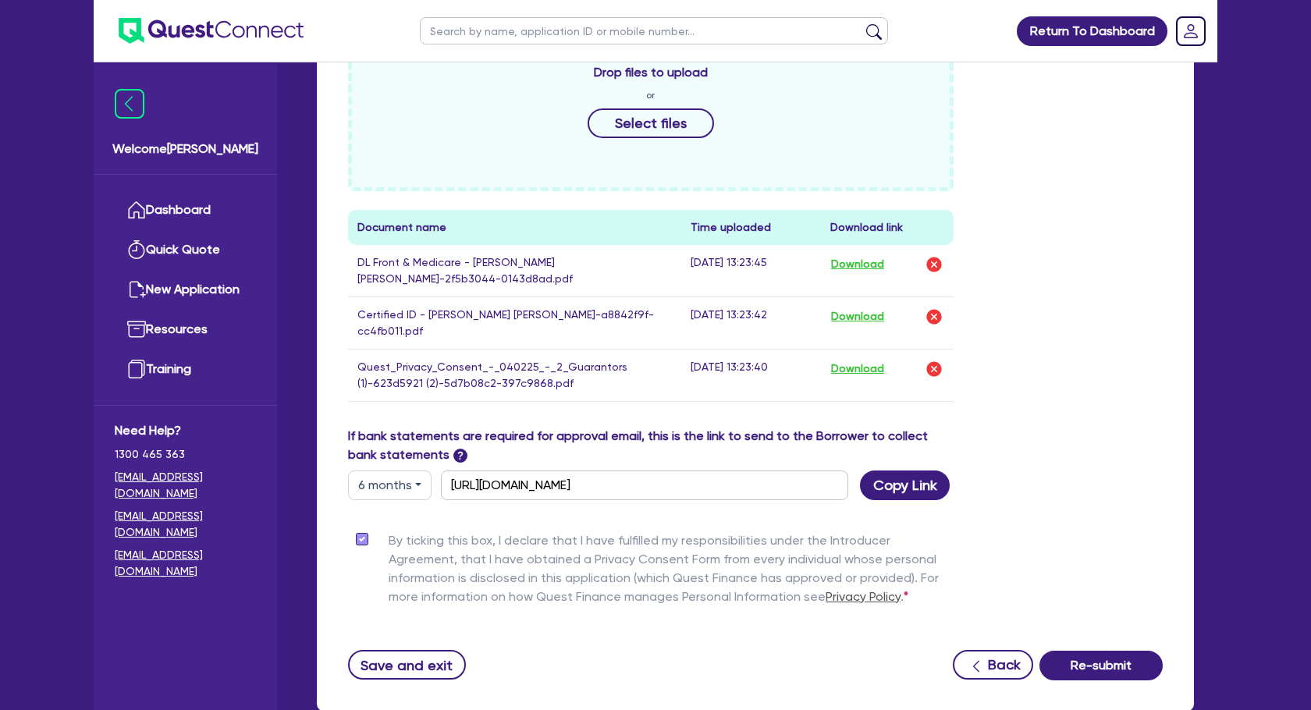
scroll to position [802, 0]
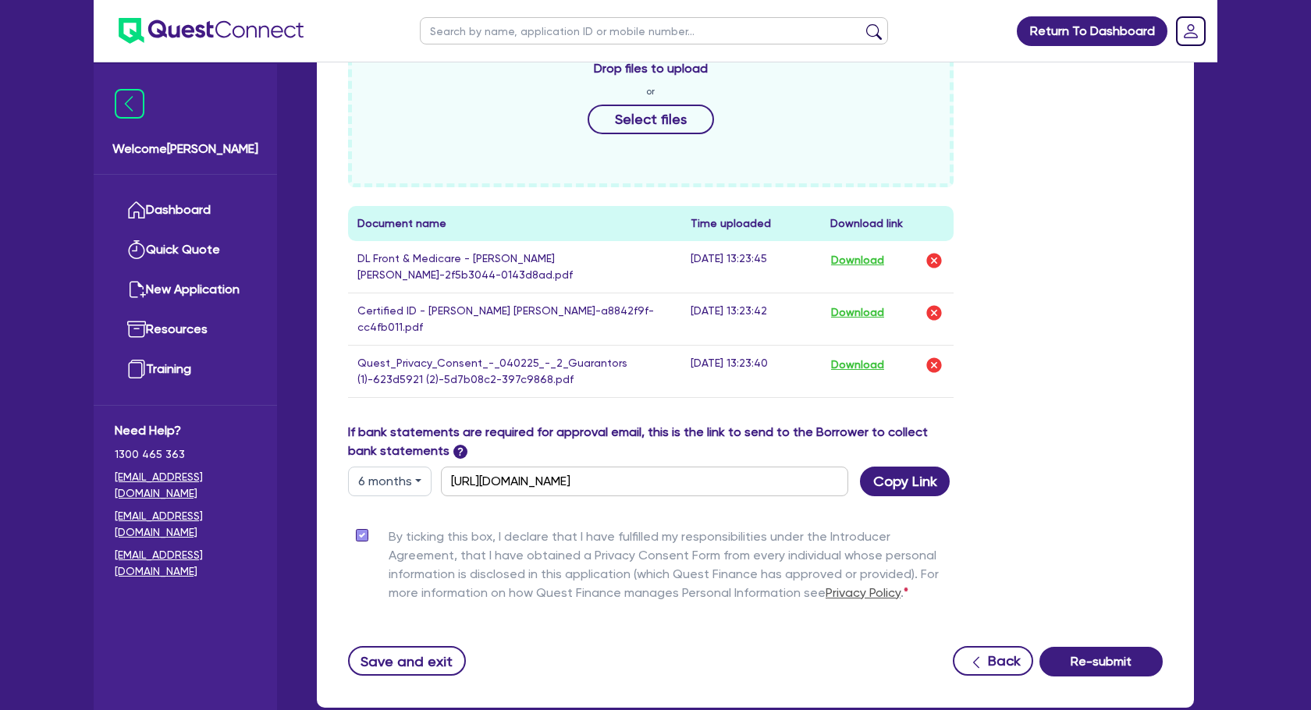
click at [421, 467] on button "6 months" at bounding box center [390, 482] width 84 height 30
click at [575, 507] on div "Funding Options Who will be funding this deal? Select I want Quest to fund 100%…" at bounding box center [755, 102] width 815 height 1148
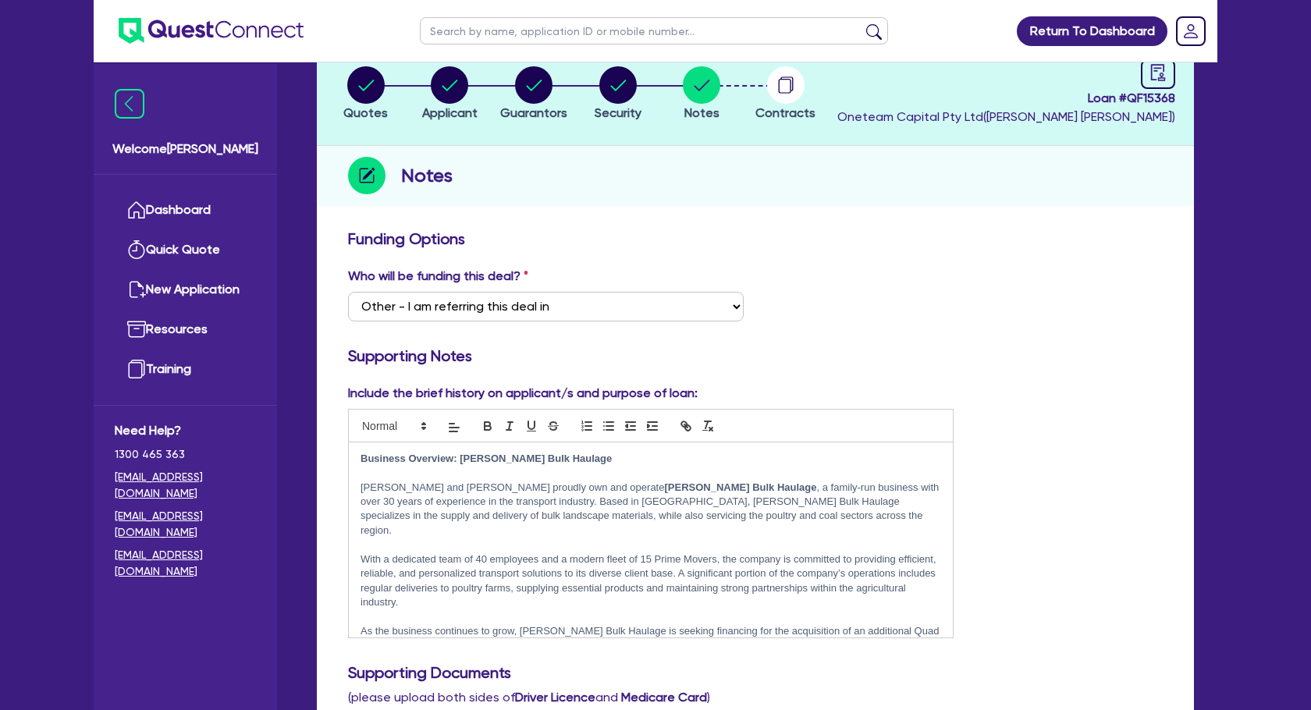
scroll to position [0, 0]
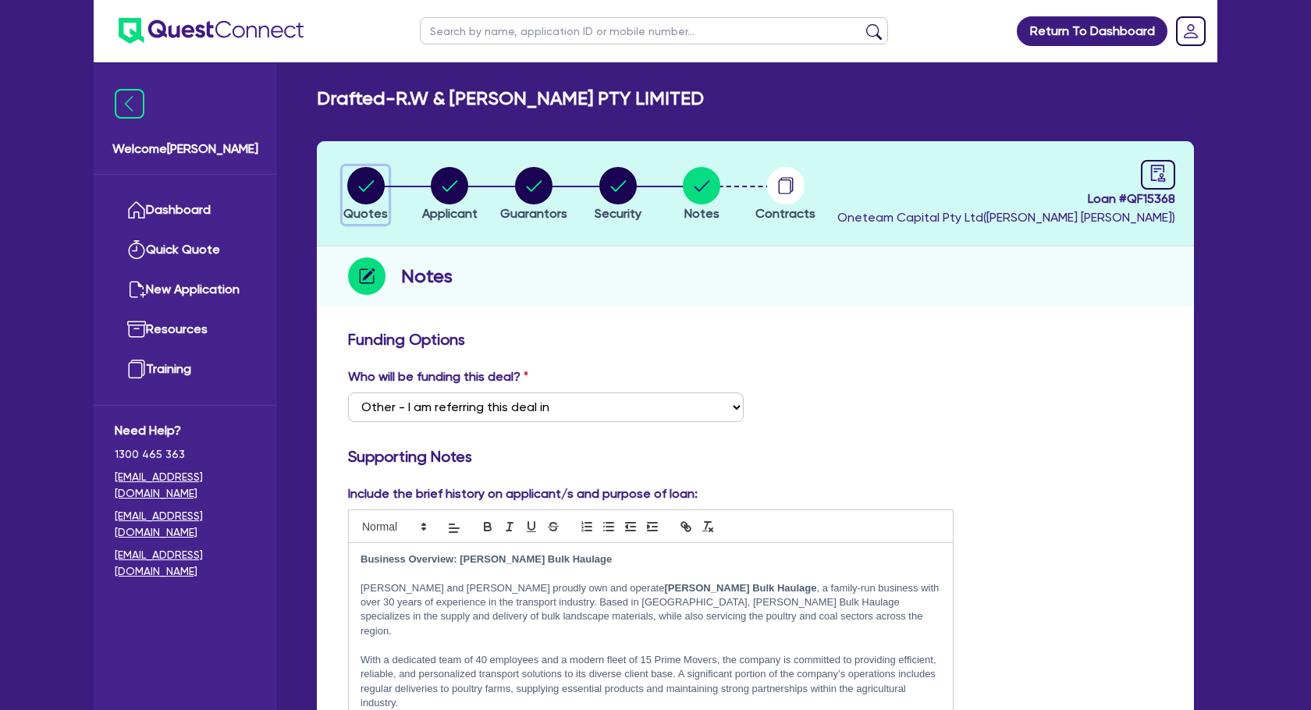
click at [370, 183] on icon "button" at bounding box center [366, 185] width 16 height 11
select select "PRIMARY_ASSETS"
select select "TRAILERS"
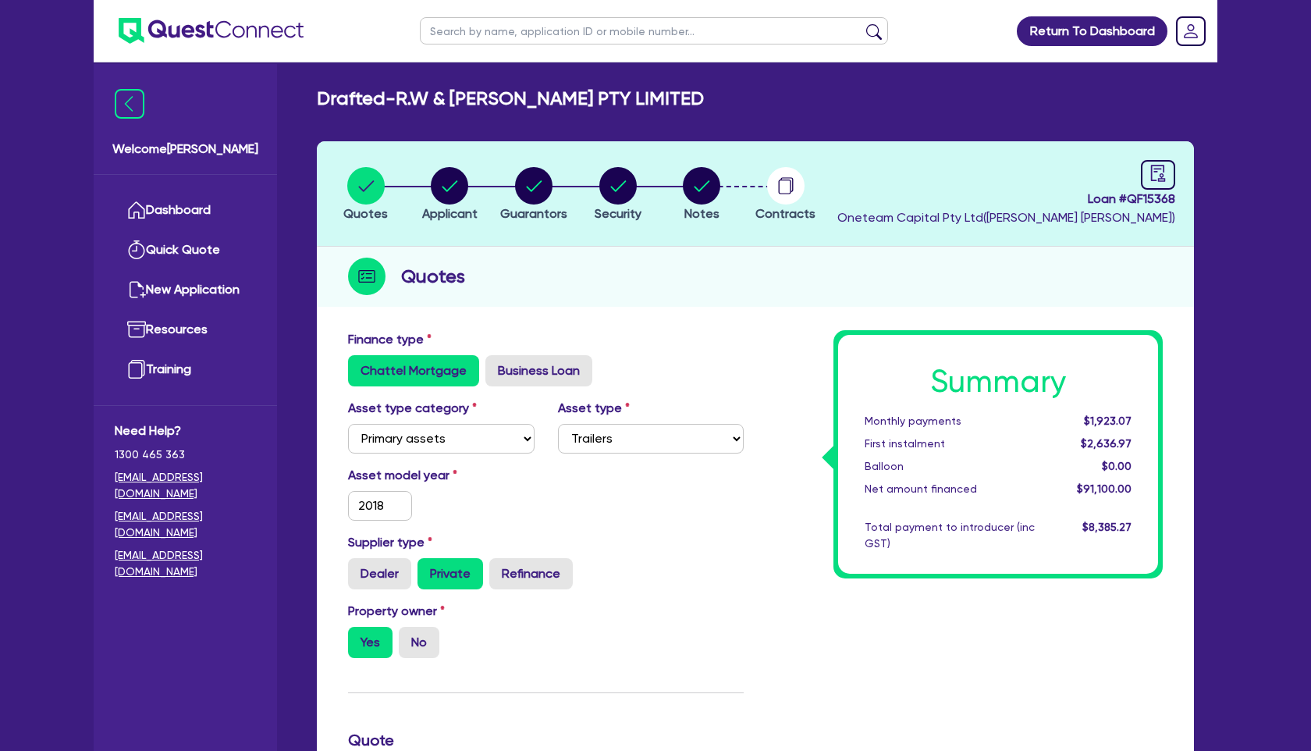
click at [457, 37] on input "text" at bounding box center [654, 30] width 468 height 27
paste input "Nuuskin"
type input "Nuuskin"
click button "submit" at bounding box center [874, 34] width 25 height 22
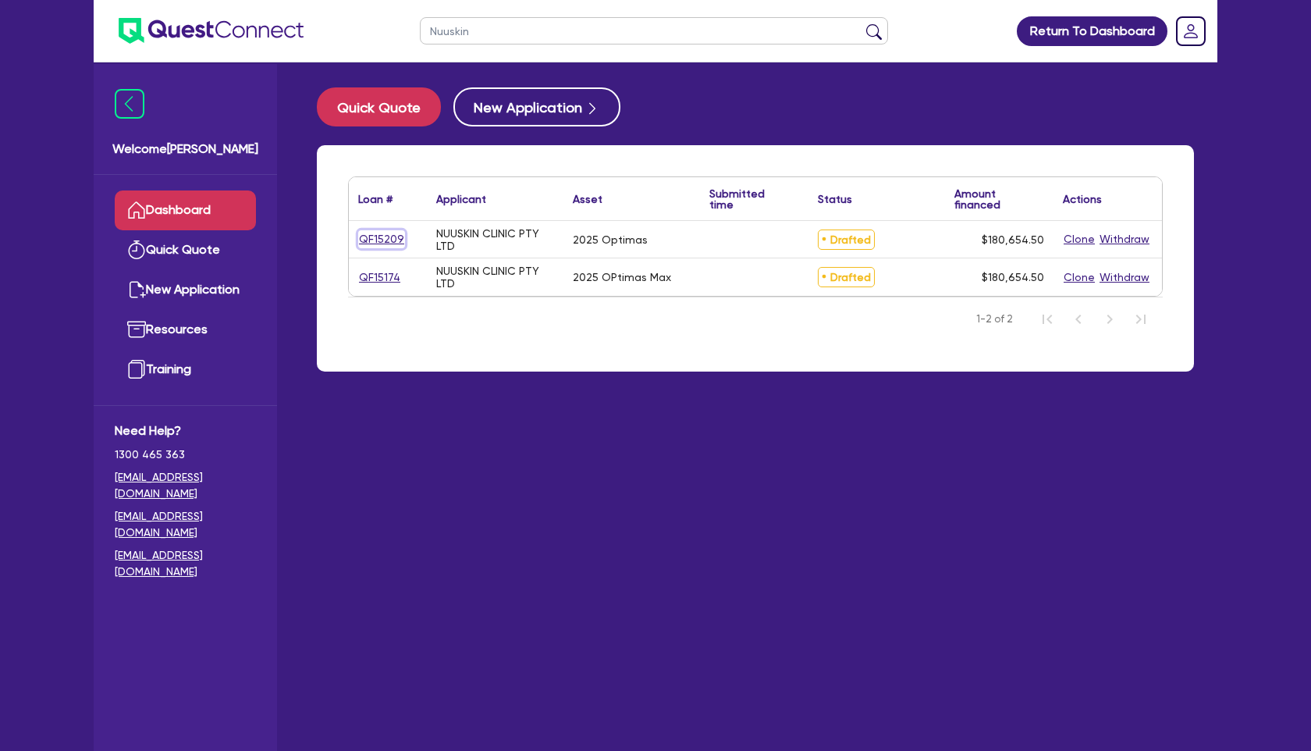
click at [370, 237] on link "QF15209" at bounding box center [381, 239] width 47 height 18
select select "TERTIARY_ASSETS"
select select "BEAUTY_EQUIPMENT"
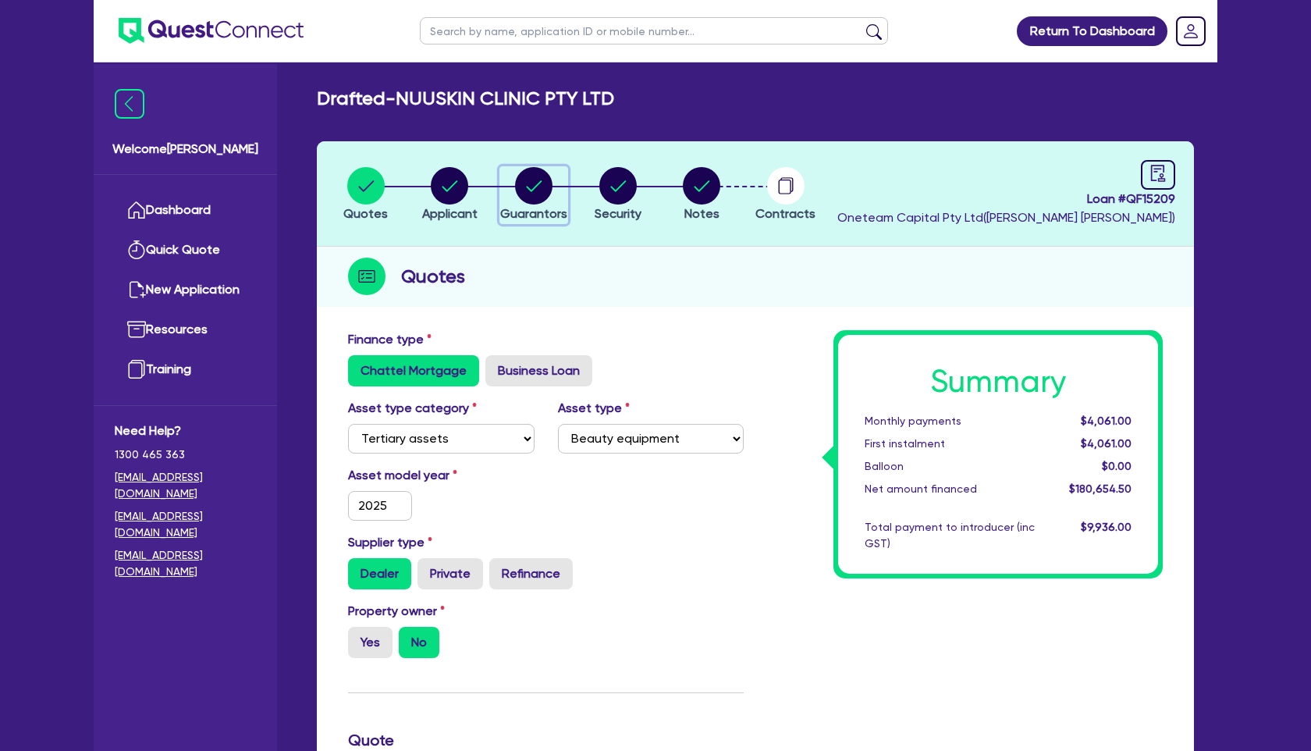
click at [539, 198] on circle "button" at bounding box center [533, 185] width 37 height 37
select select "MRS"
select select "[GEOGRAPHIC_DATA]"
select select "SINGLE"
select select "CASH"
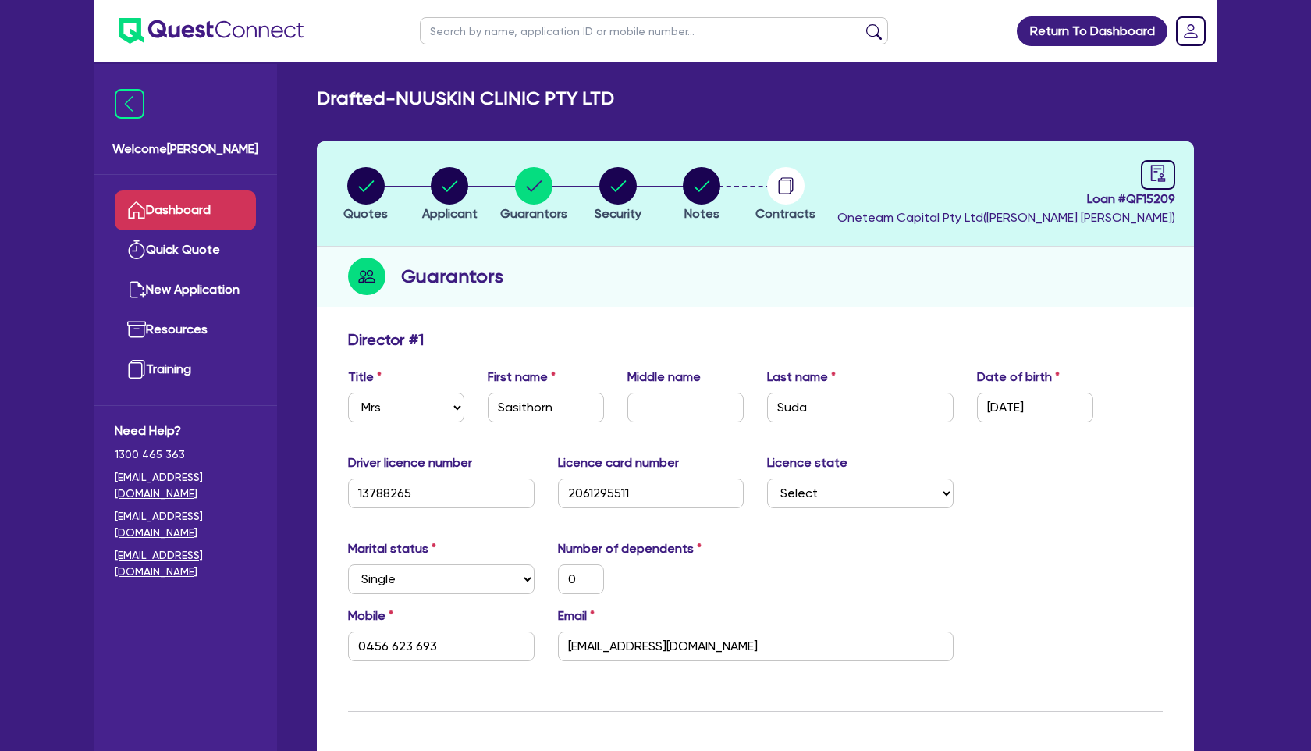
click at [204, 210] on link "Dashboard" at bounding box center [185, 210] width 141 height 40
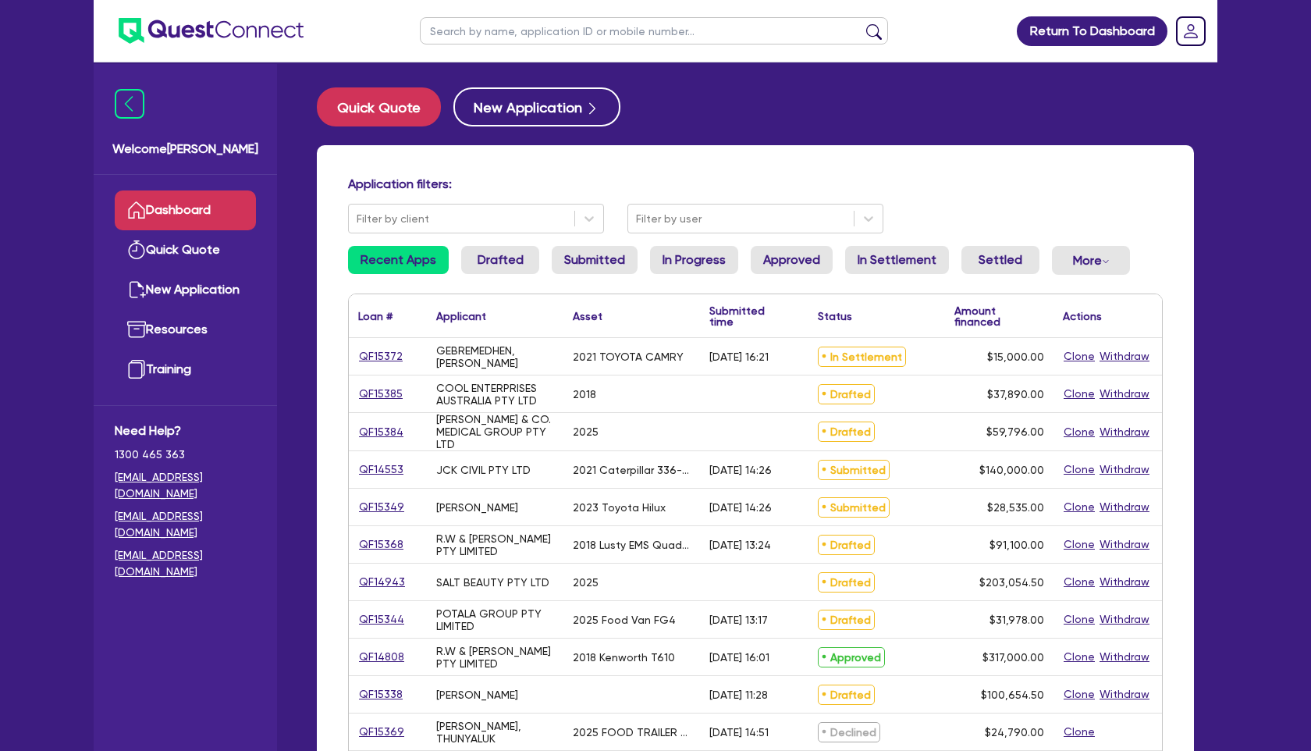
click at [529, 30] on input "text" at bounding box center [654, 30] width 468 height 27
paste input "Nuuskin"
type input "Nuuskin"
click at [862, 23] on button "submit" at bounding box center [874, 34] width 25 height 22
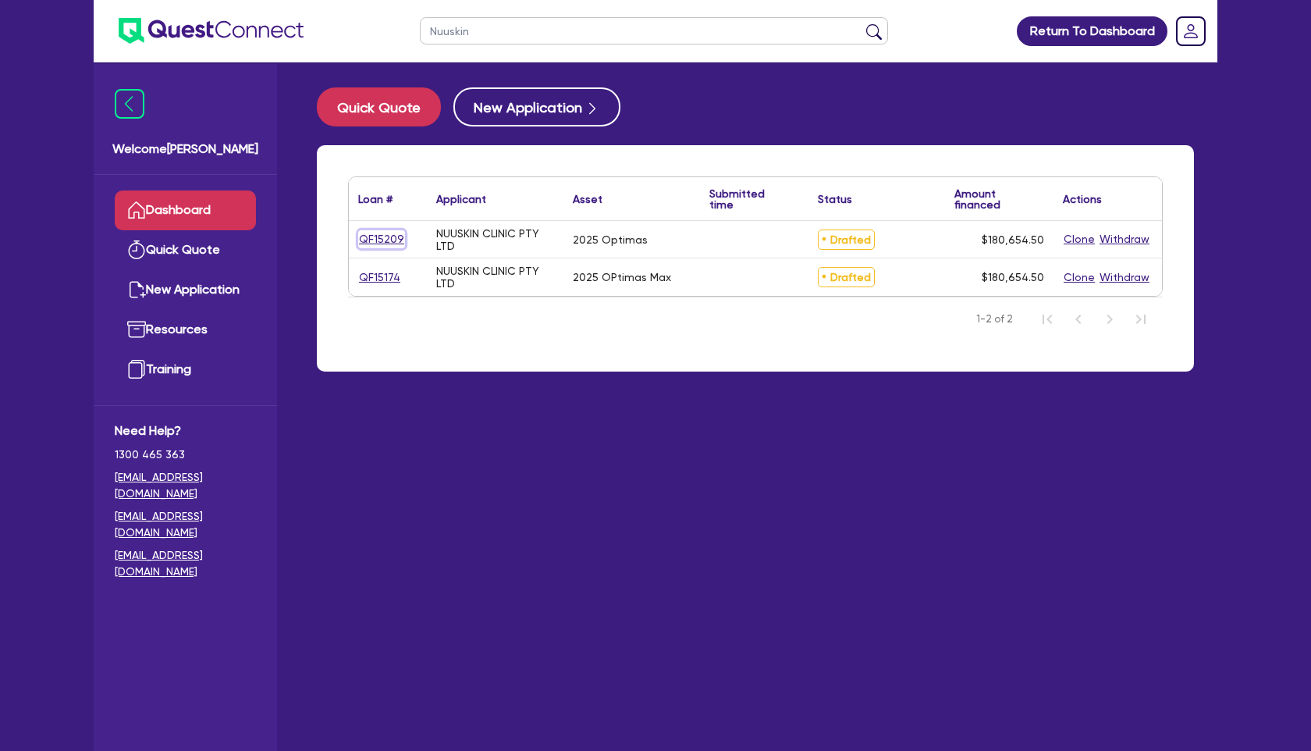
click at [394, 236] on link "QF15209" at bounding box center [381, 239] width 47 height 18
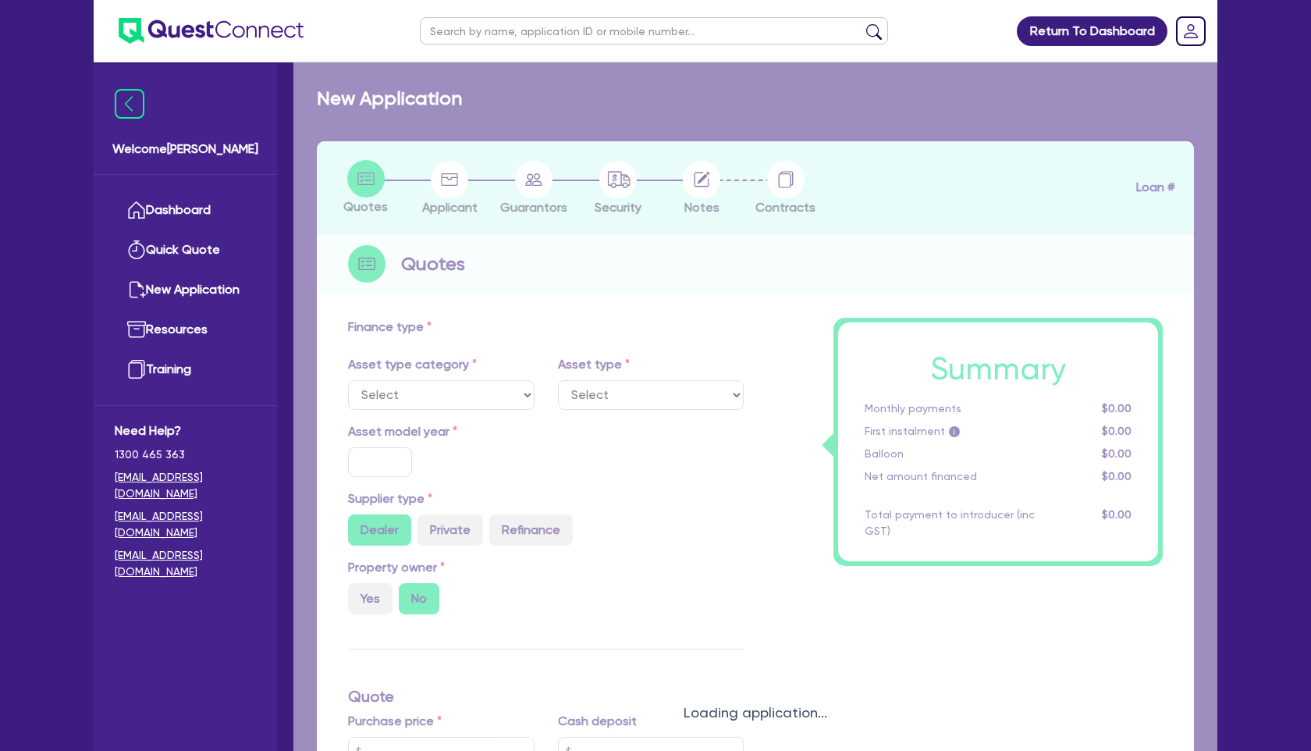
select select "TERTIARY_ASSETS"
type input "2025"
type input "180,000"
type input "5"
type input "9,032.73"
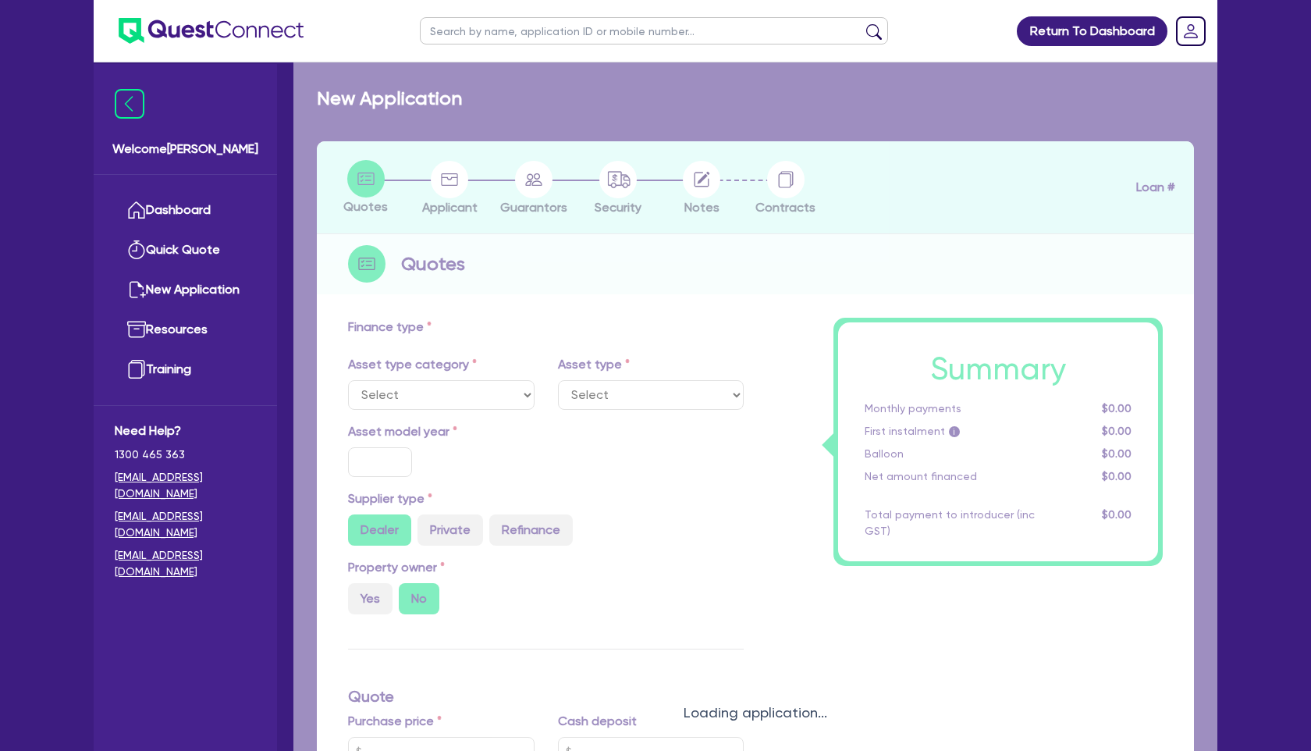
type input "10.5"
select select "BEAUTY_EQUIPMENT"
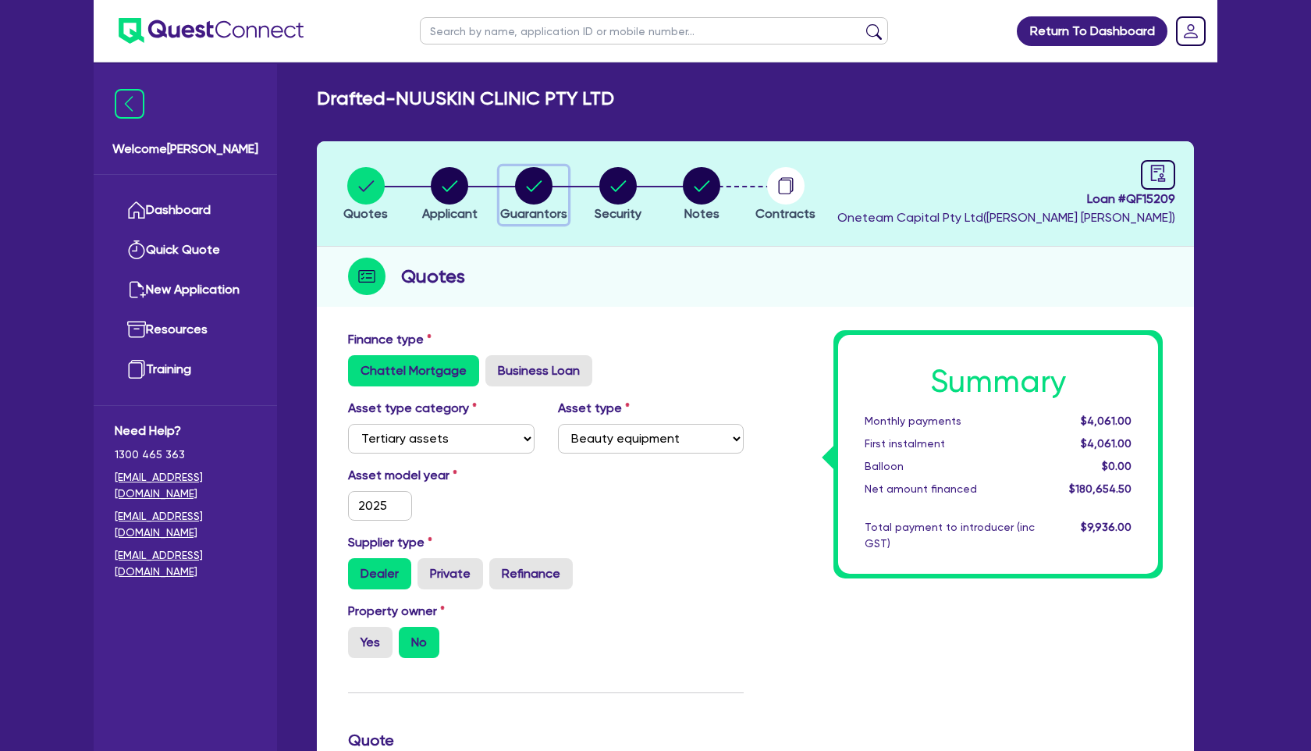
click at [531, 200] on circle "button" at bounding box center [533, 185] width 37 height 37
select select "MRS"
select select "[GEOGRAPHIC_DATA]"
select select "SINGLE"
select select "CASH"
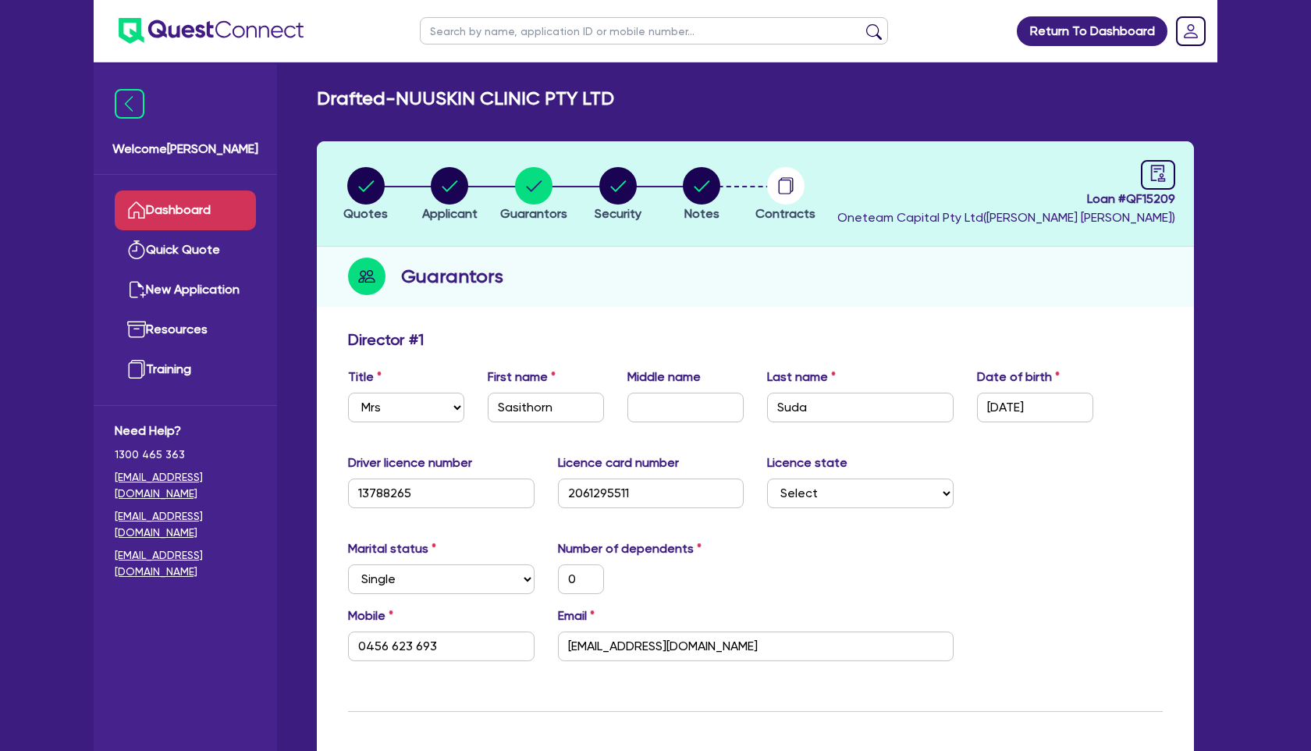
click at [200, 211] on link "Dashboard" at bounding box center [185, 210] width 141 height 40
